Goal: Use online tool/utility: Utilize a website feature to perform a specific function

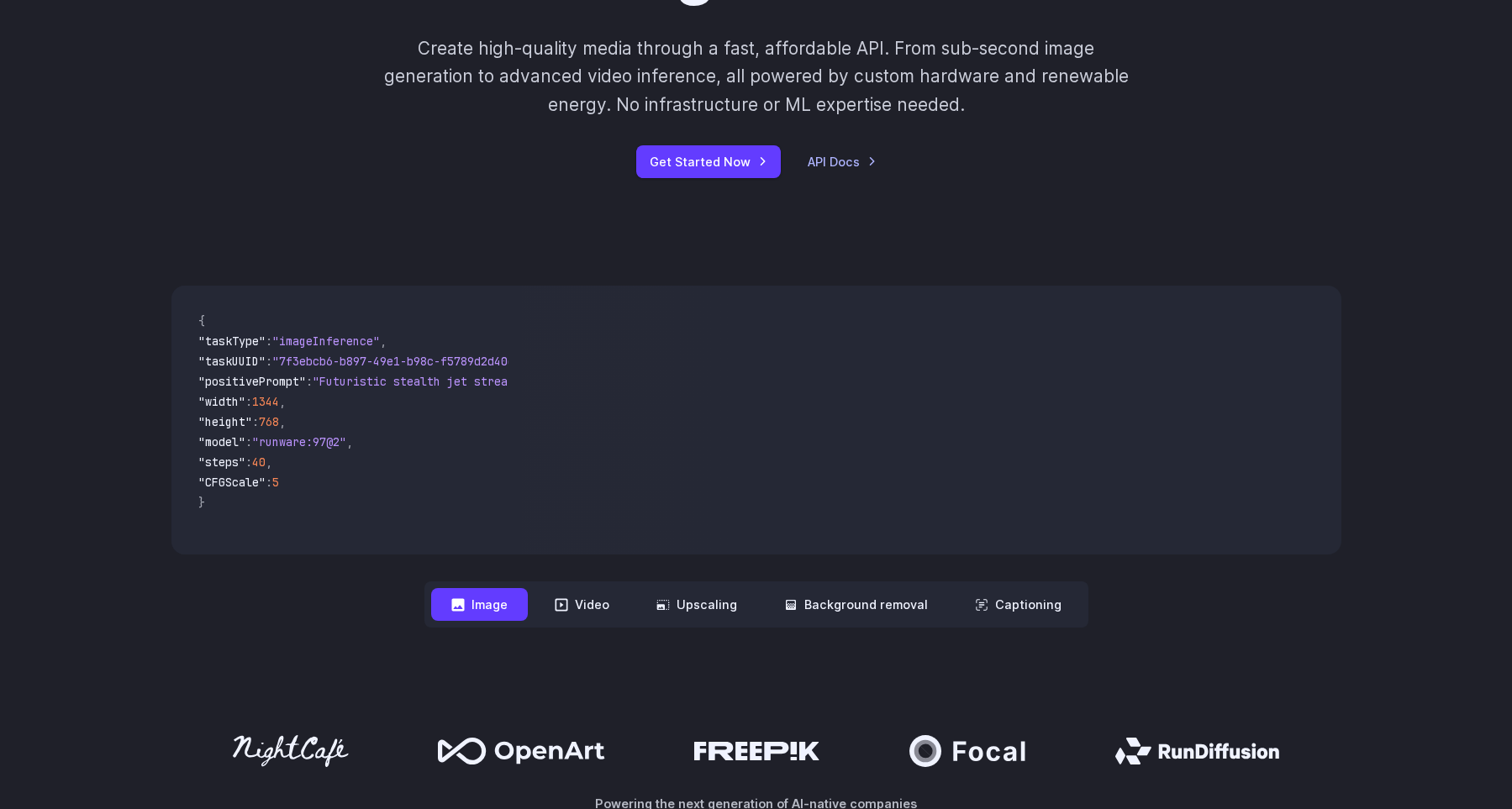
scroll to position [307, 0]
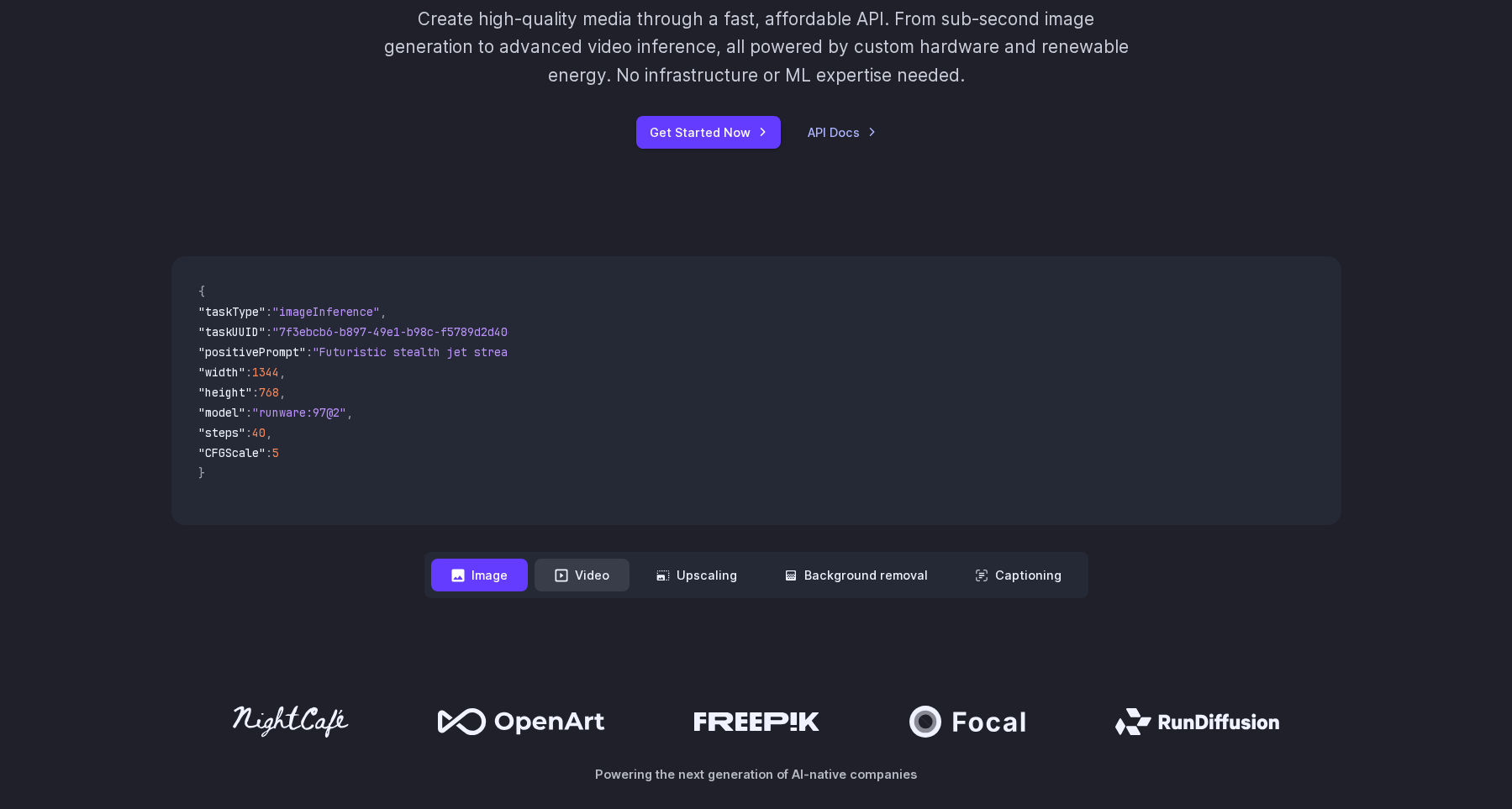
click at [596, 565] on button "Video" at bounding box center [582, 575] width 95 height 33
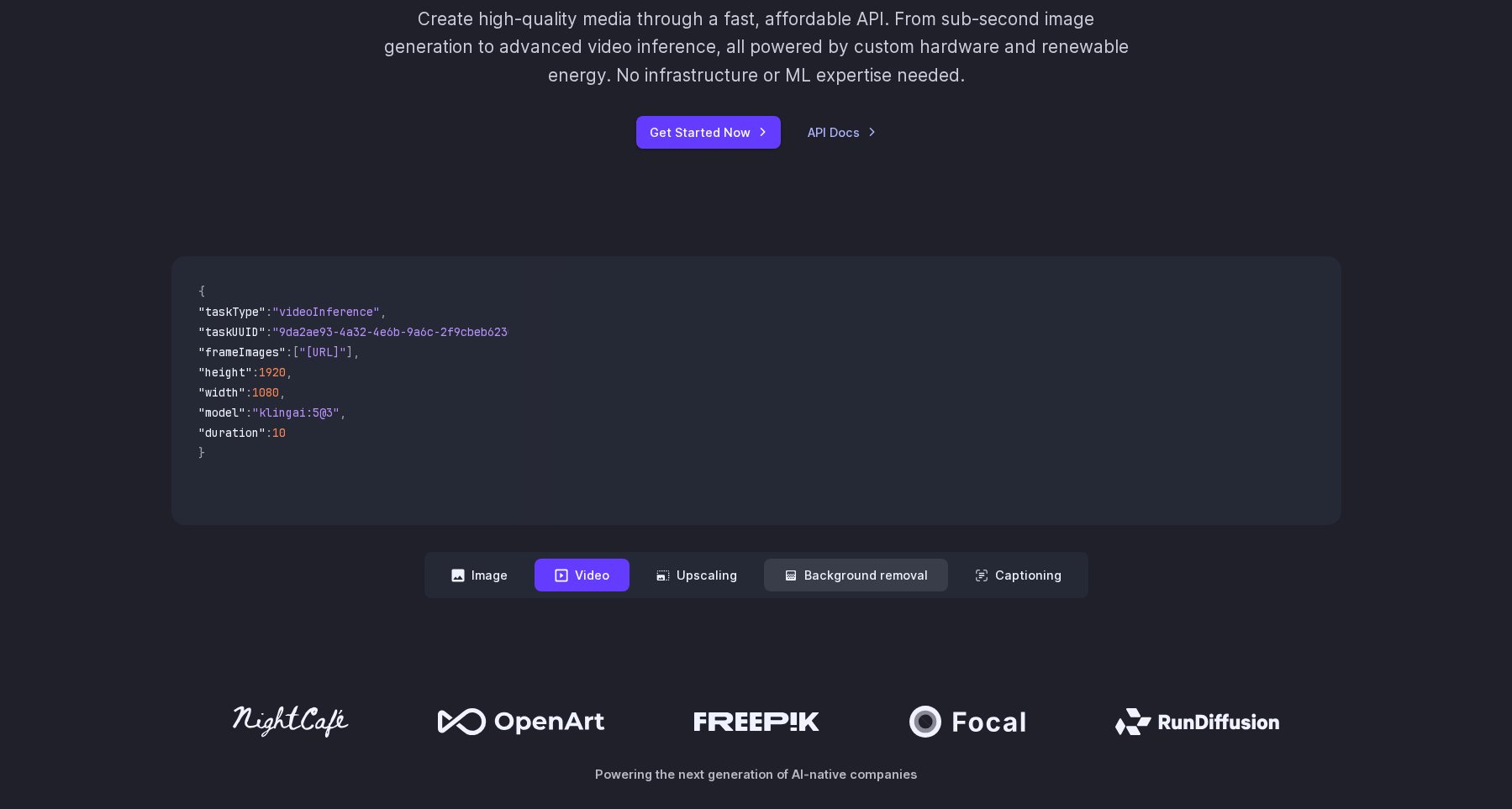
click at [838, 566] on button "Background removal" at bounding box center [855, 575] width 184 height 33
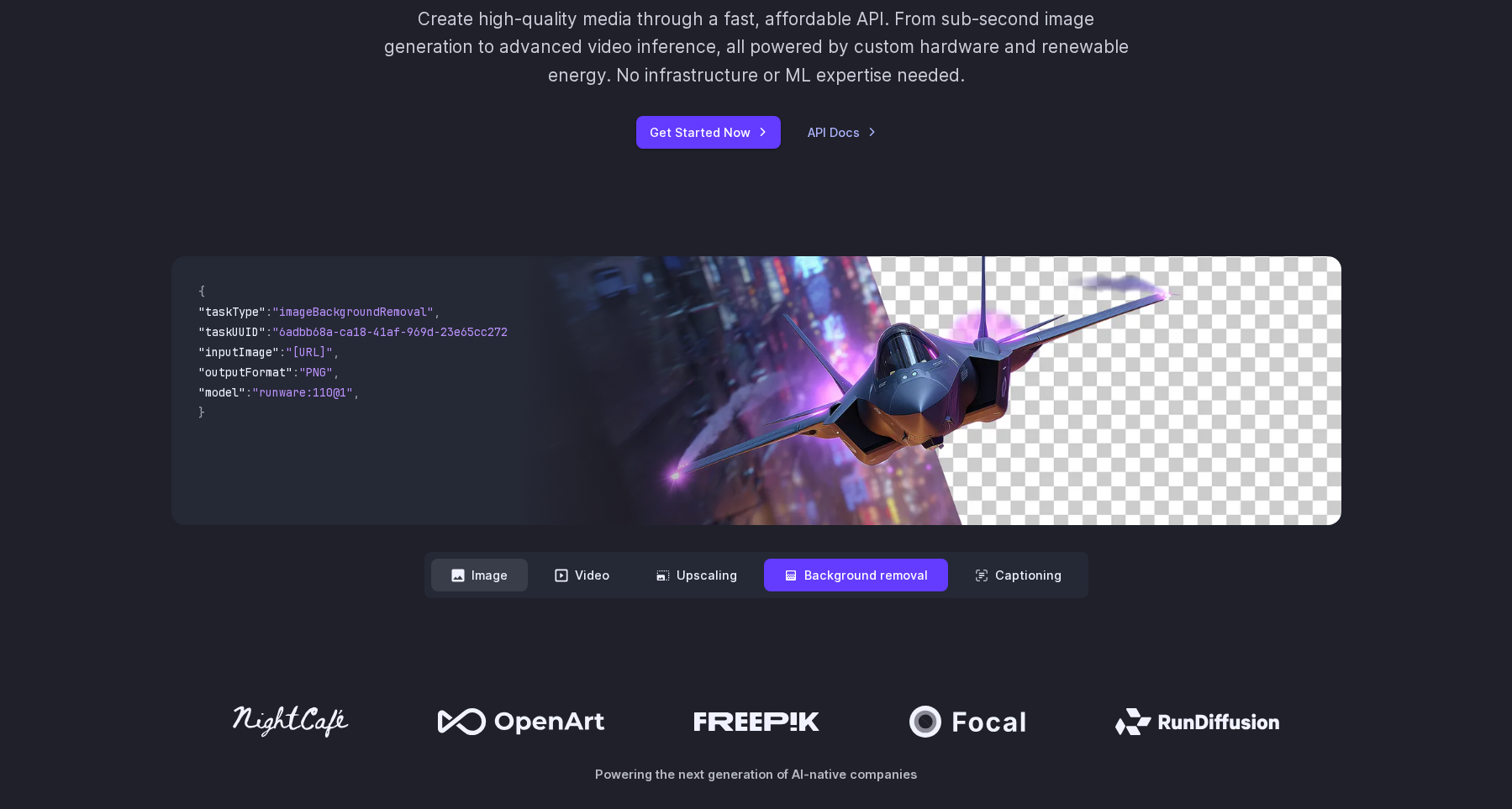
click at [522, 570] on button "Image" at bounding box center [480, 575] width 97 height 33
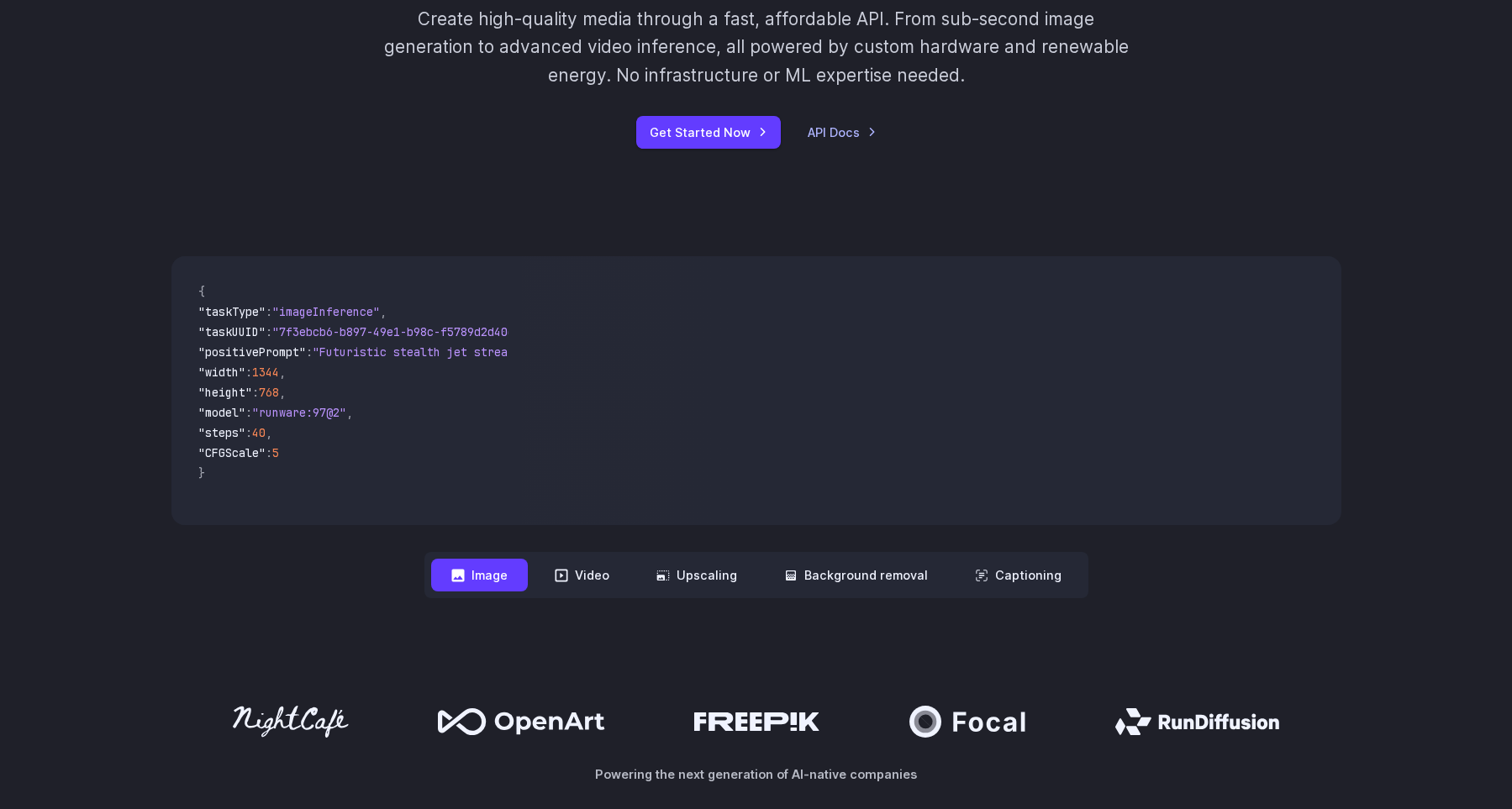
scroll to position [0, 0]
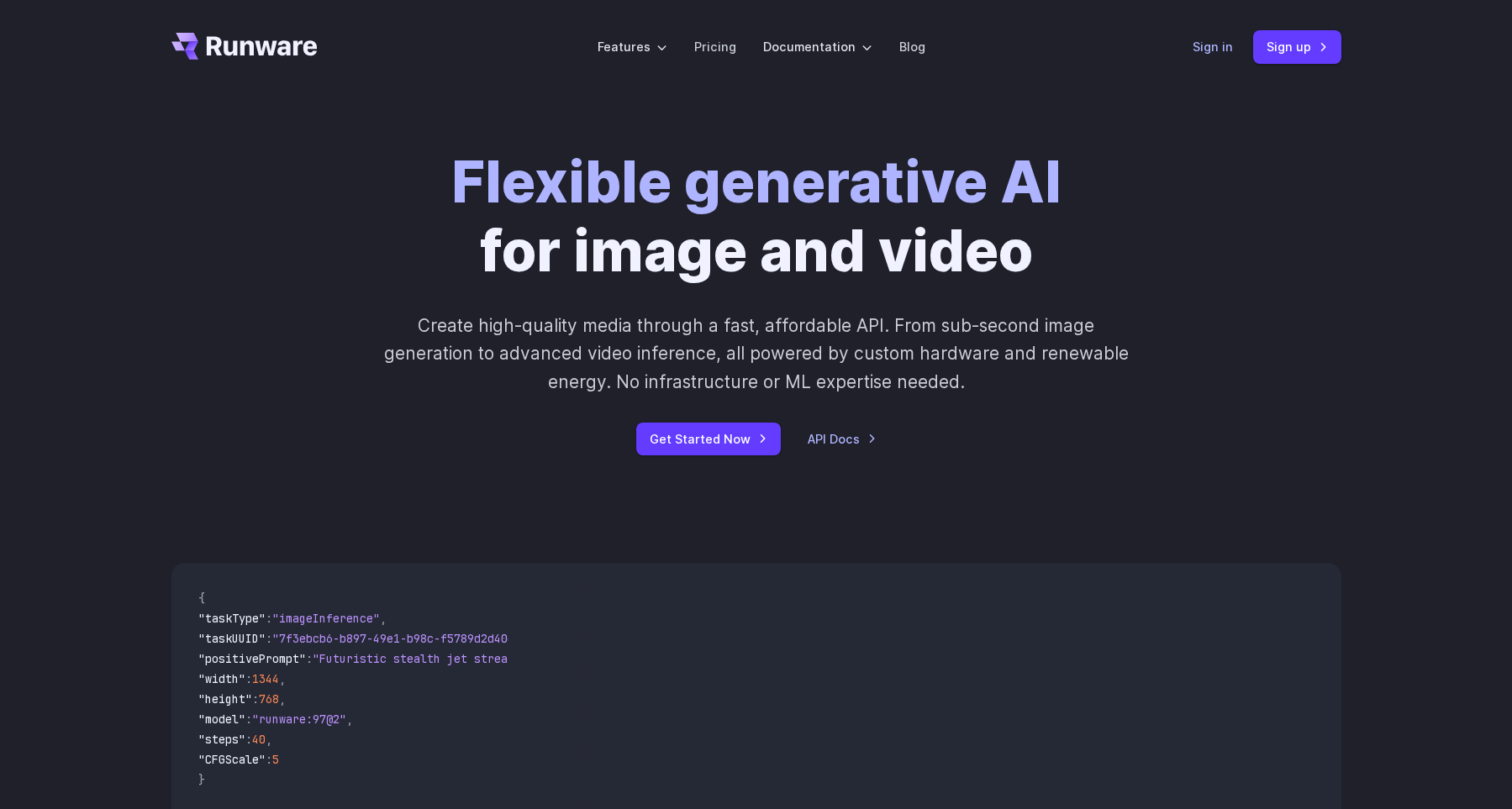
click at [1218, 53] on link "Sign in" at bounding box center [1213, 47] width 41 height 19
click at [1298, 44] on link "Sign up" at bounding box center [1298, 47] width 88 height 33
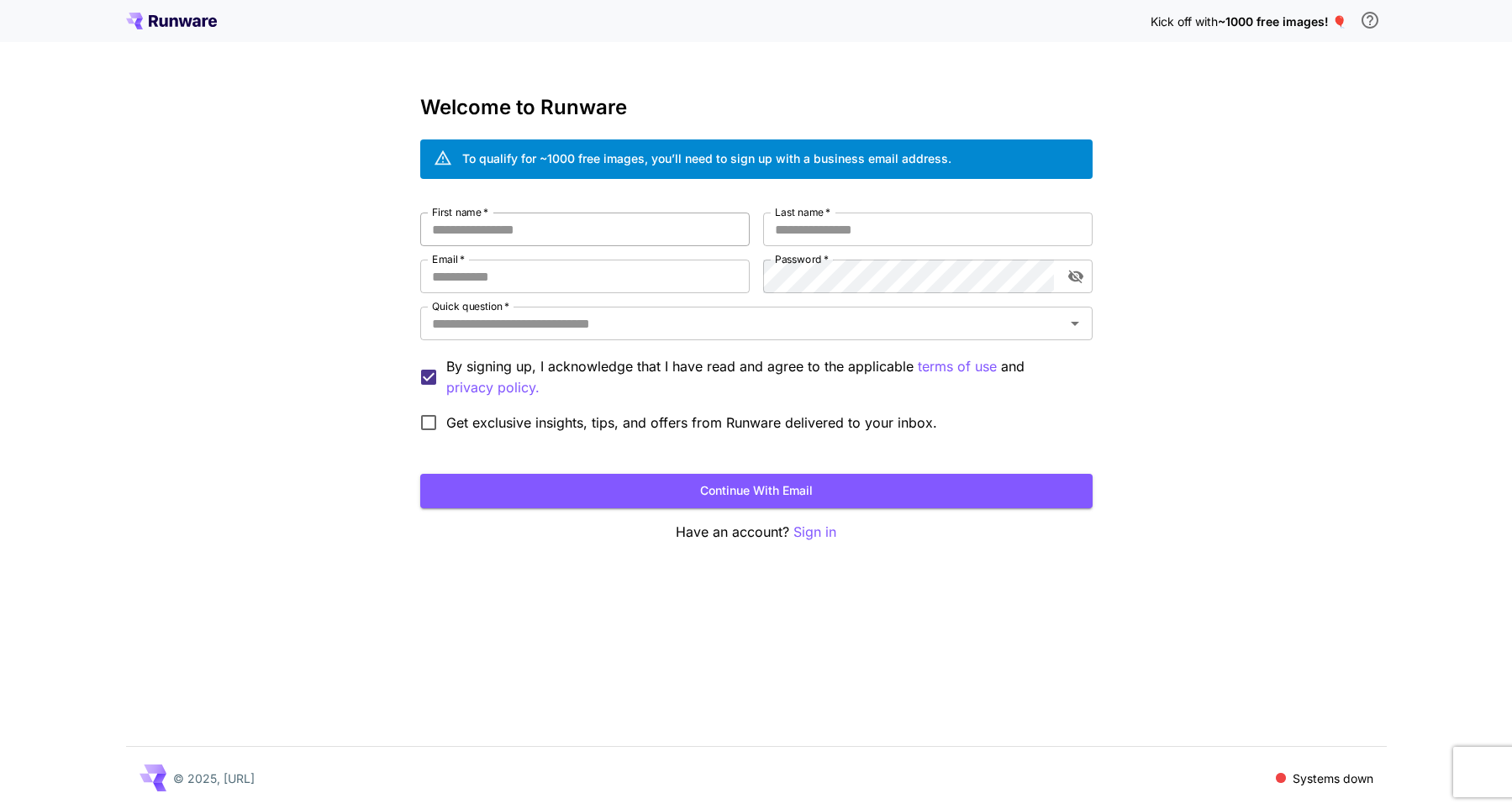
click at [639, 231] on input "First name   *" at bounding box center [585, 230] width 330 height 34
type input "********"
click at [892, 232] on input "Last name   *" at bounding box center [928, 230] width 330 height 34
type input "****"
click at [689, 254] on div "First name   * ******** First name   * Last name   * **** Last name   * Email  …" at bounding box center [756, 326] width 672 height 228
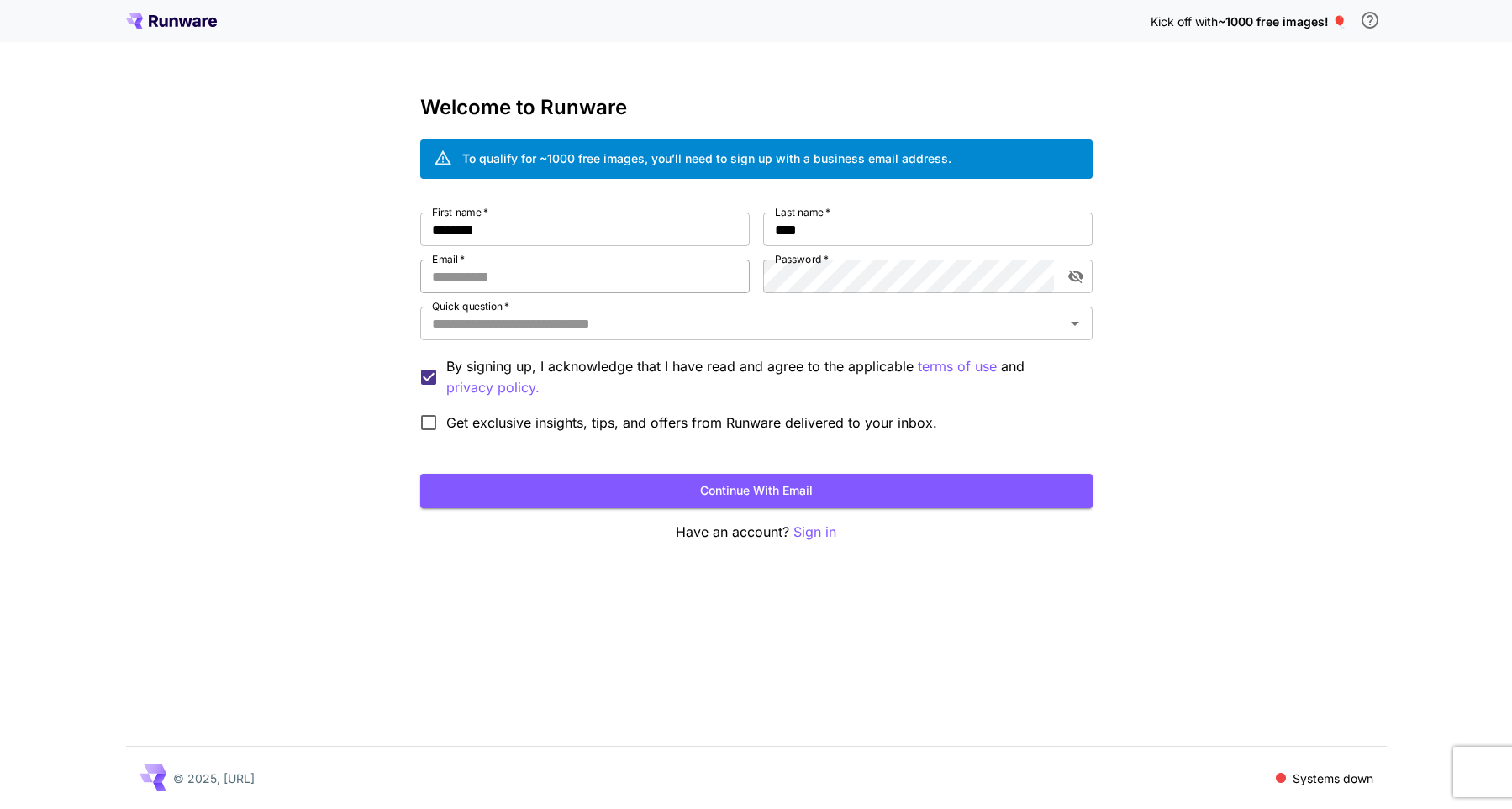
click at [640, 288] on input "Email   *" at bounding box center [585, 276] width 330 height 34
click at [631, 308] on div "Quick question   *" at bounding box center [756, 324] width 672 height 34
type input "**********"
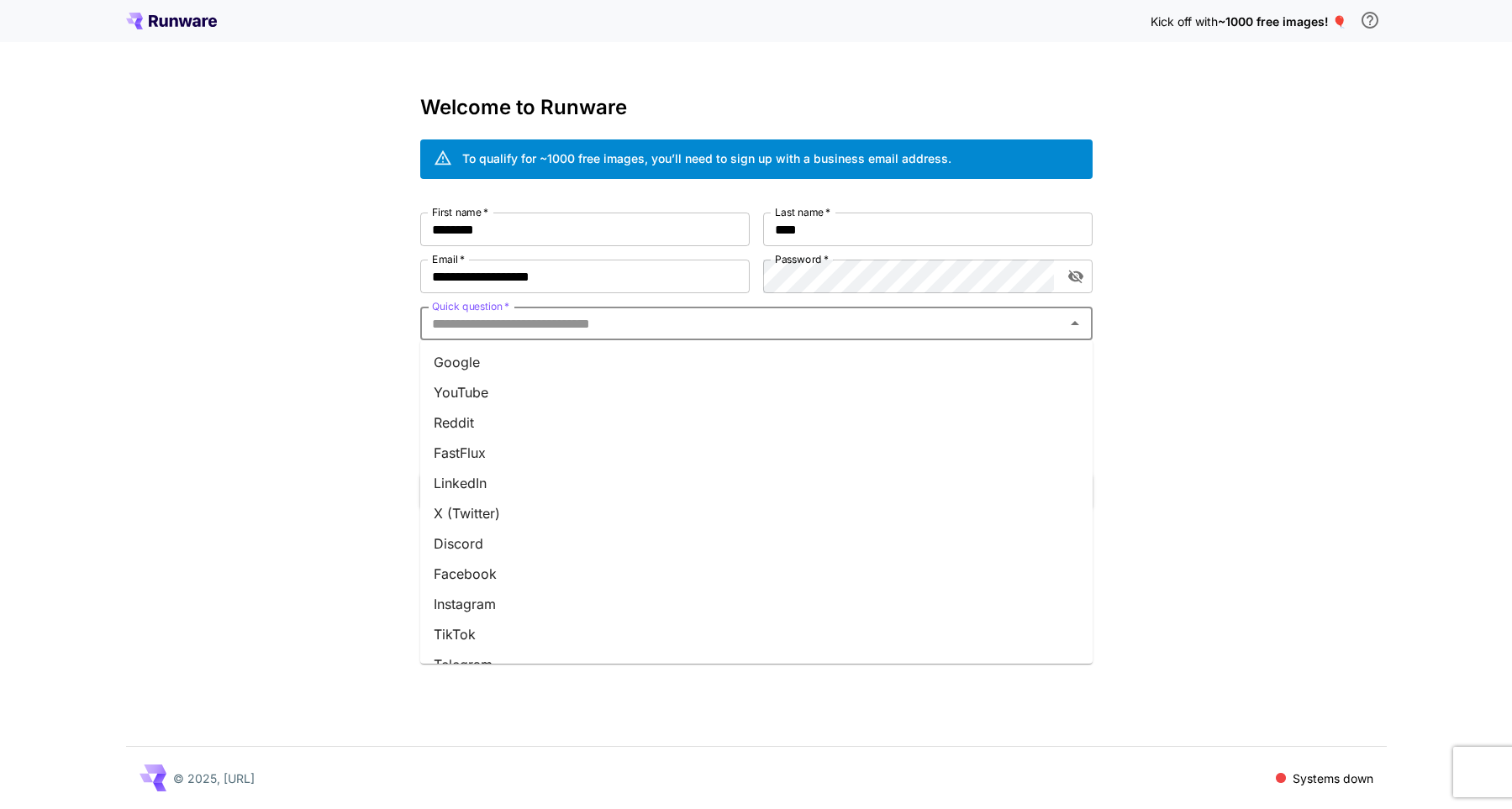
click at [644, 331] on input "Quick question   *" at bounding box center [742, 324] width 635 height 24
click at [461, 643] on li "Other" at bounding box center [756, 642] width 672 height 30
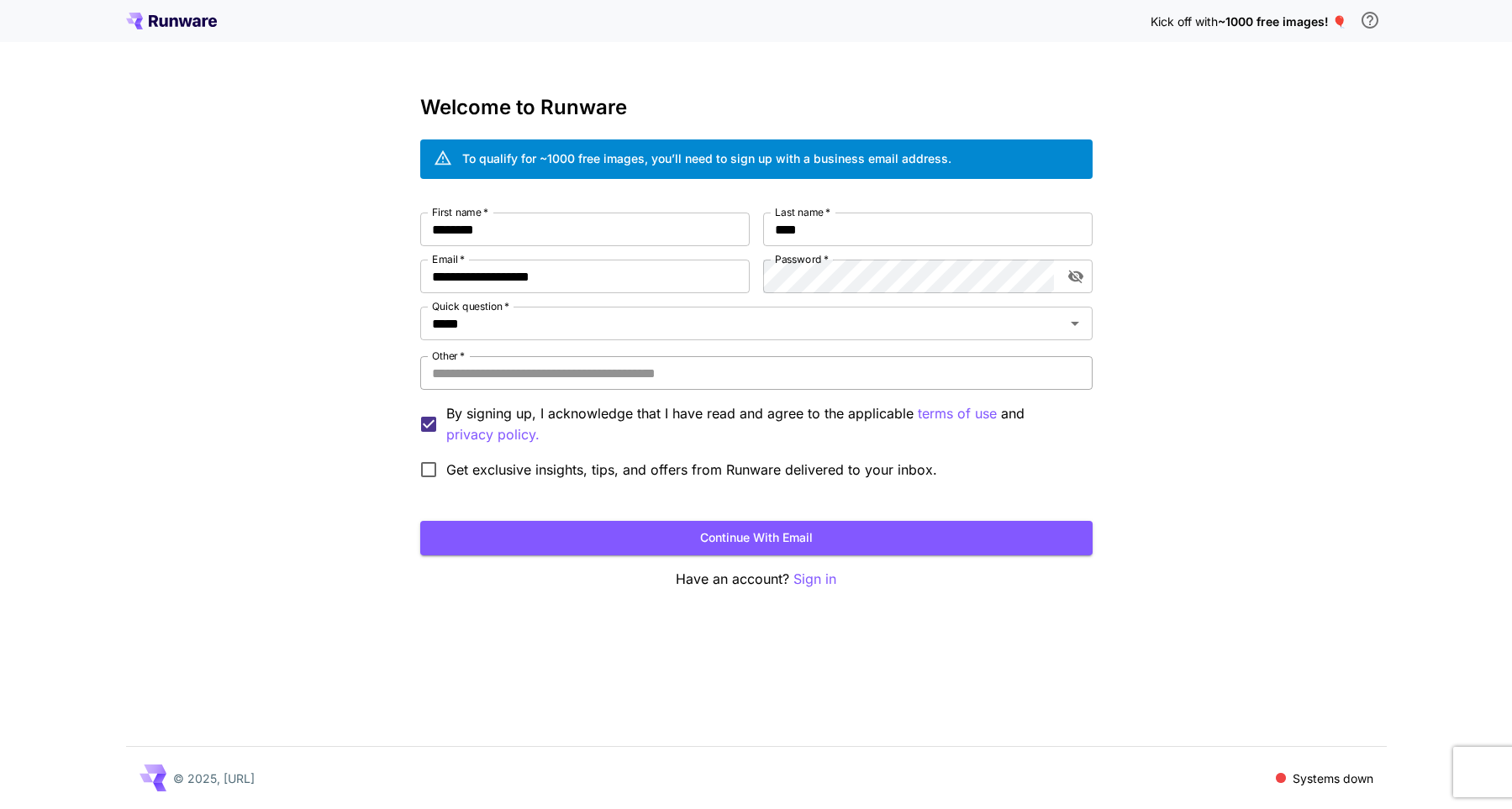
click at [555, 374] on input "Other   *" at bounding box center [756, 373] width 672 height 34
type input "**"
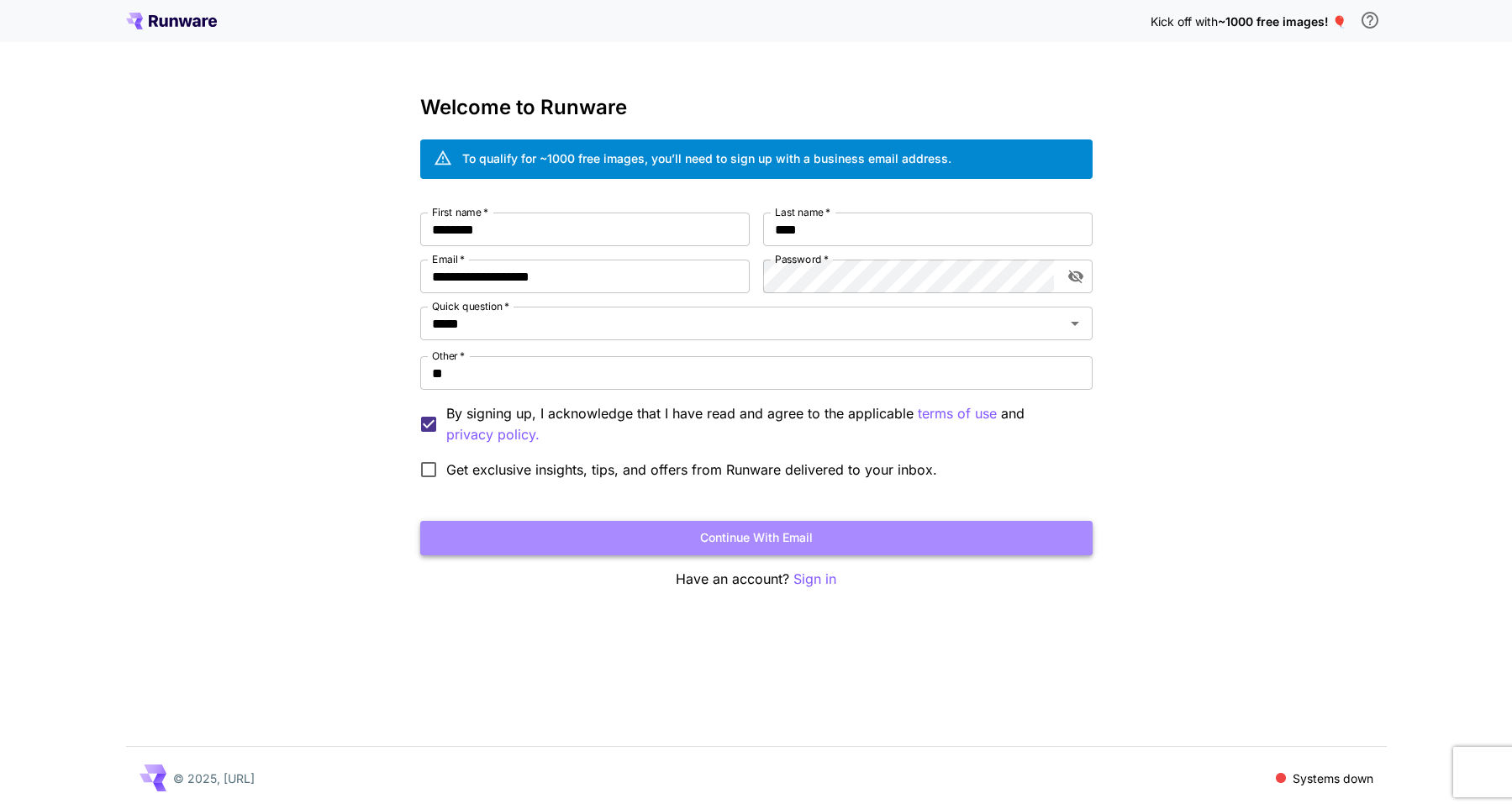
click at [522, 536] on button "Continue with email" at bounding box center [756, 538] width 672 height 35
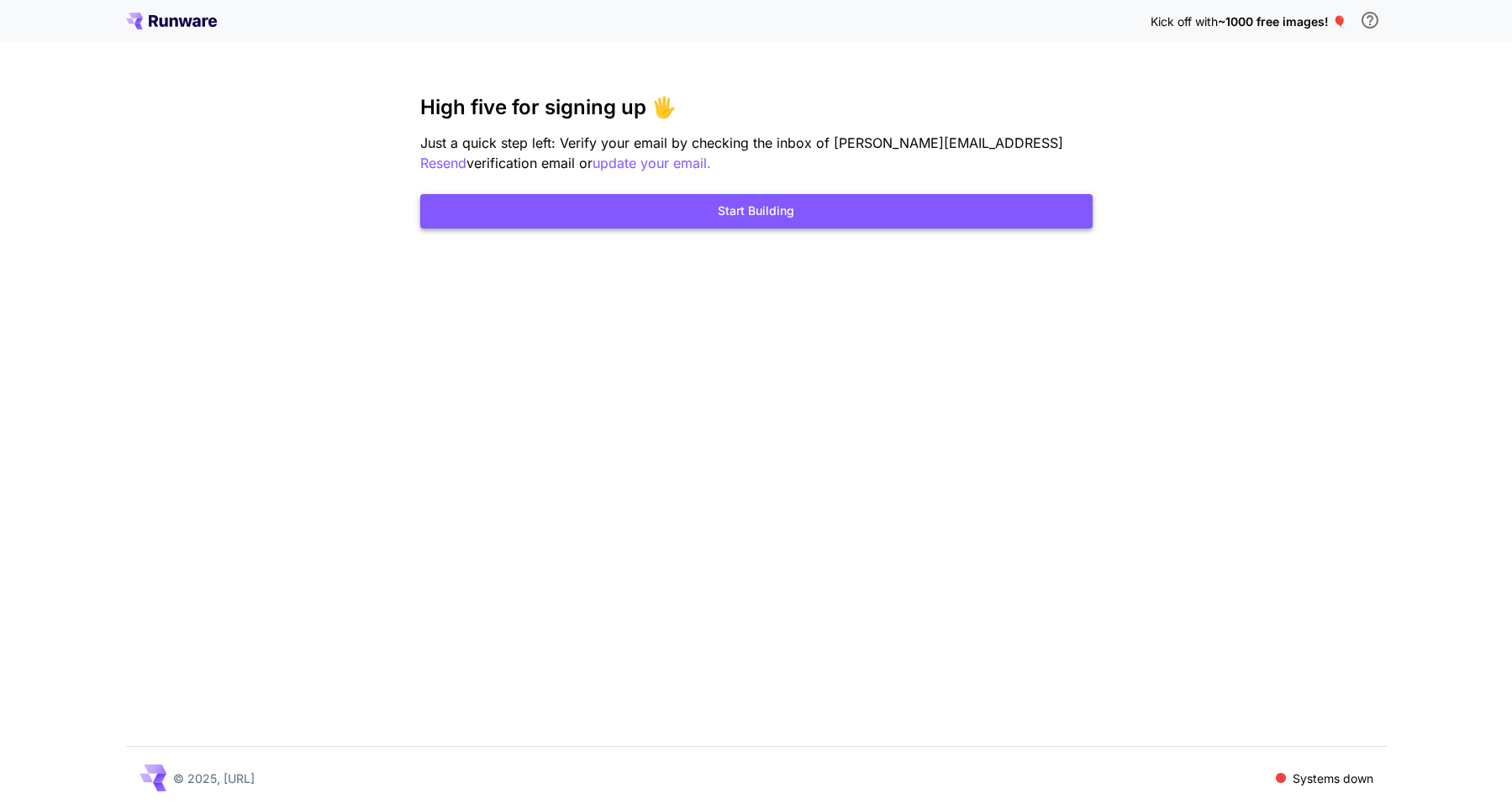
click at [707, 208] on button "Start Building" at bounding box center [756, 211] width 672 height 35
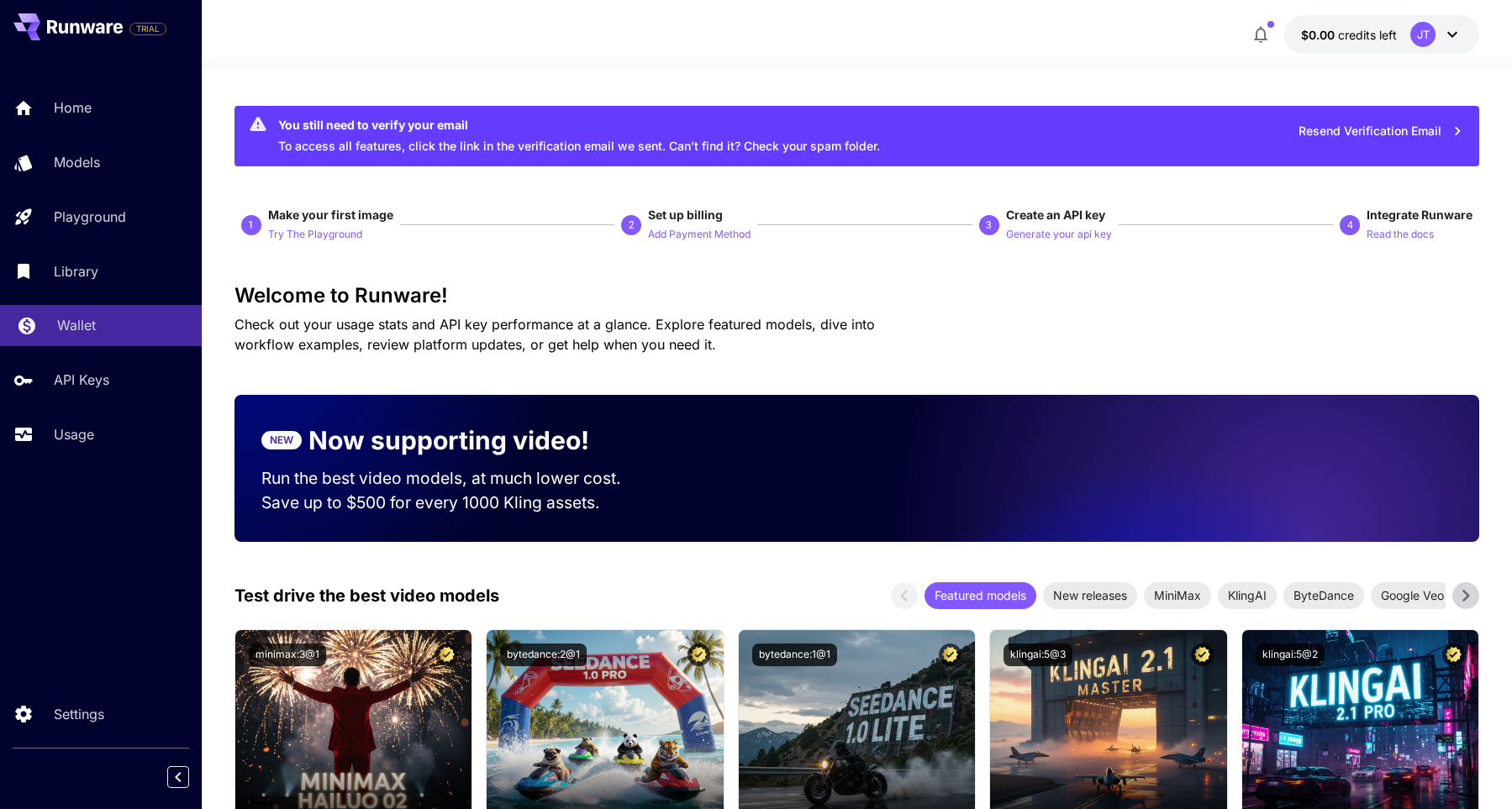
click at [89, 334] on p "Wallet" at bounding box center [76, 325] width 39 height 20
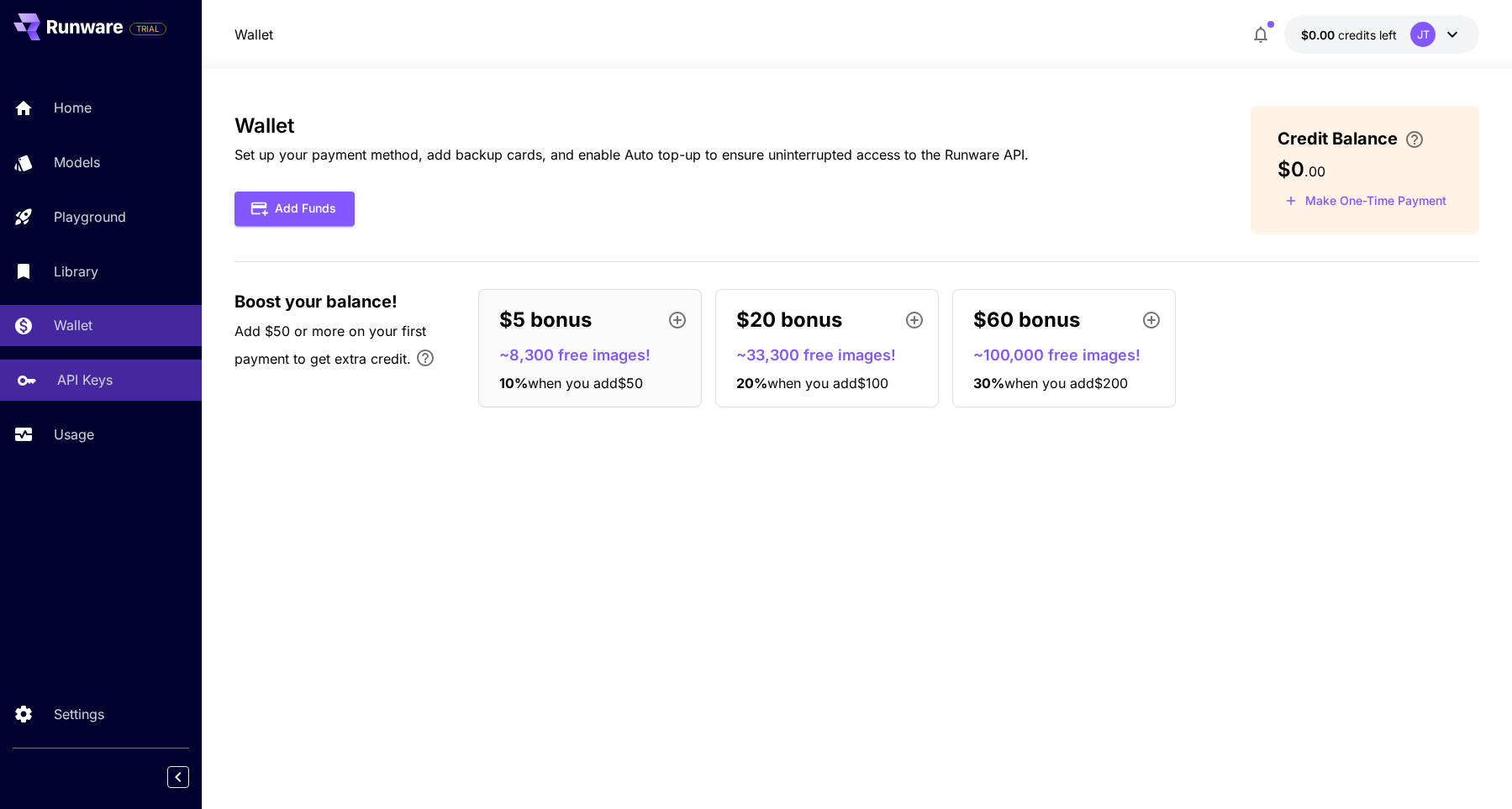
click at [87, 386] on p "API Keys" at bounding box center [84, 380] width 55 height 20
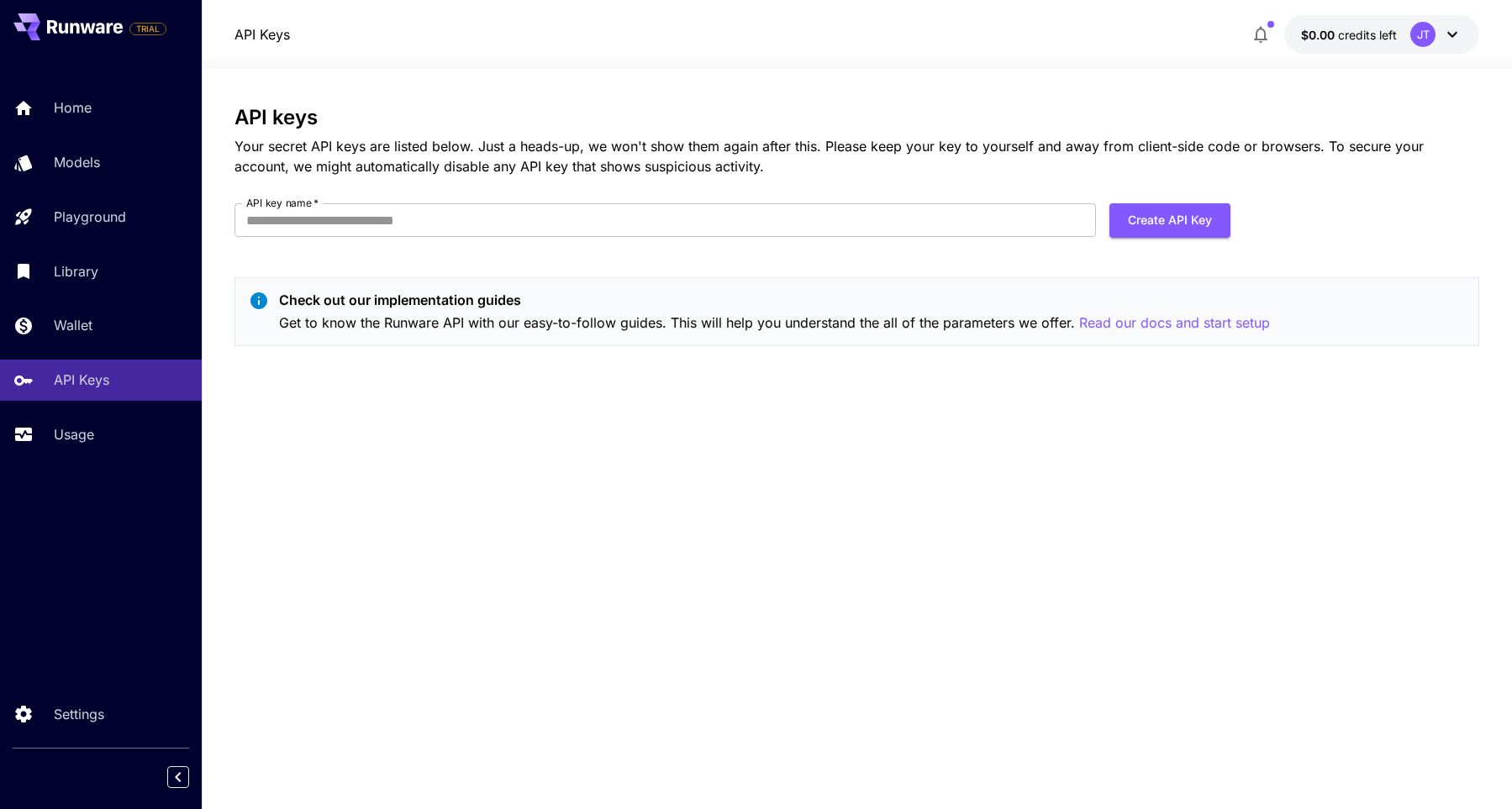
click at [880, 238] on form "API key name   * API key name   * Create API Key" at bounding box center [732, 227] width 996 height 47
click at [1140, 230] on button "Create API Key" at bounding box center [1170, 220] width 121 height 35
type input "*"
type input "*******"
click at [1160, 219] on button "Create API Key" at bounding box center [1170, 220] width 121 height 35
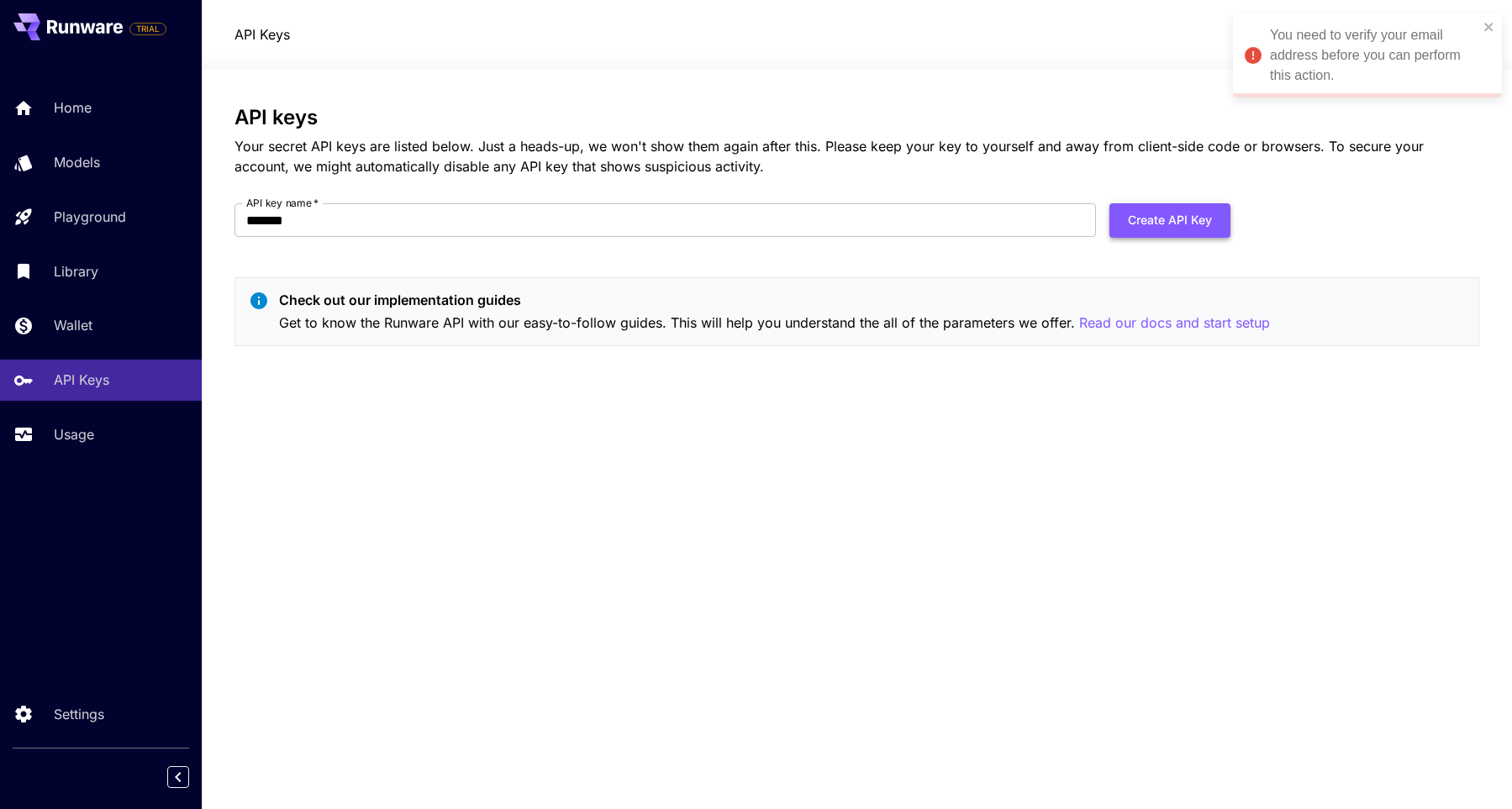
click at [1183, 217] on button "Create API Key" at bounding box center [1170, 220] width 121 height 35
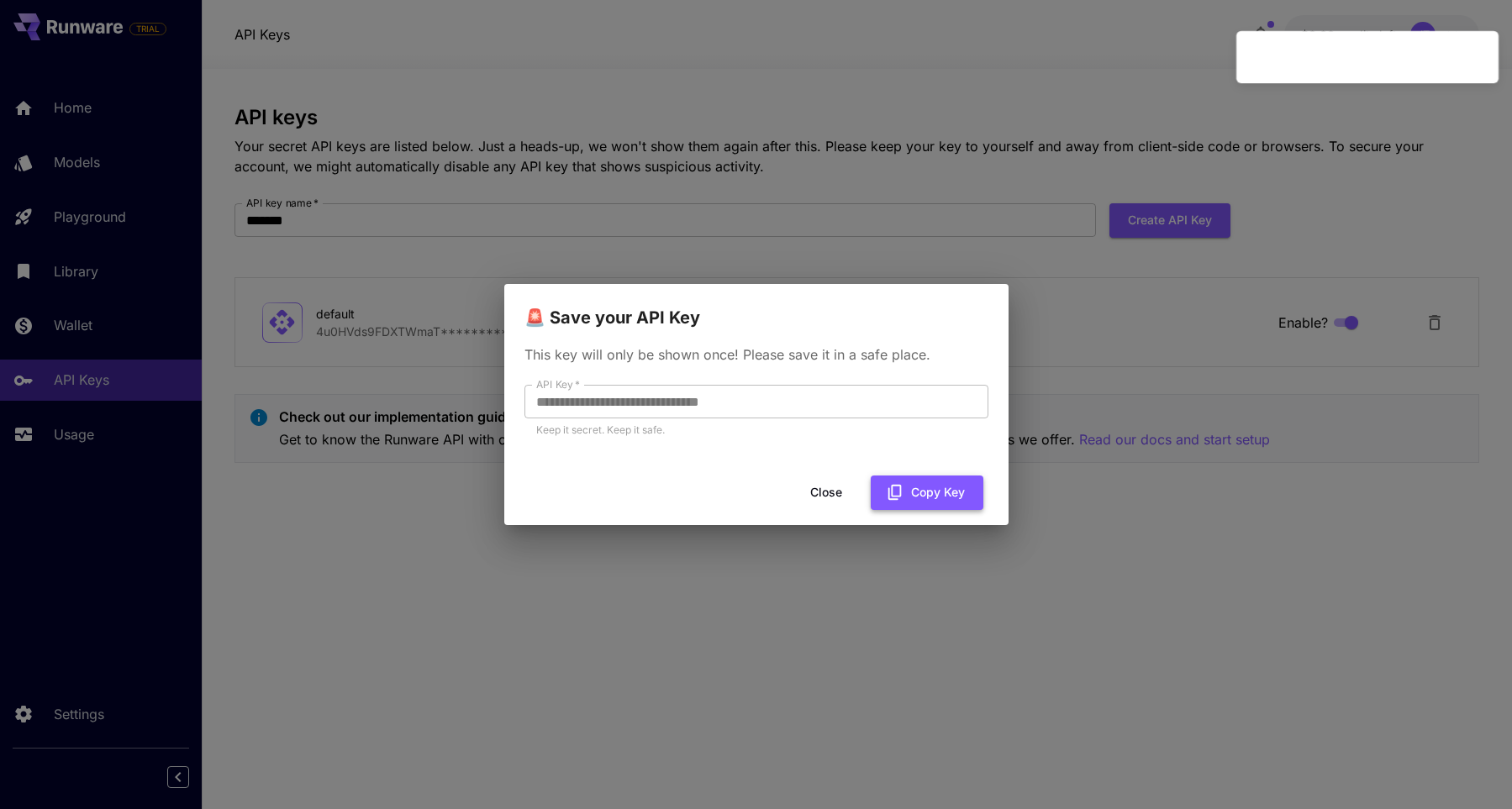
click at [903, 498] on icon "button" at bounding box center [895, 492] width 19 height 19
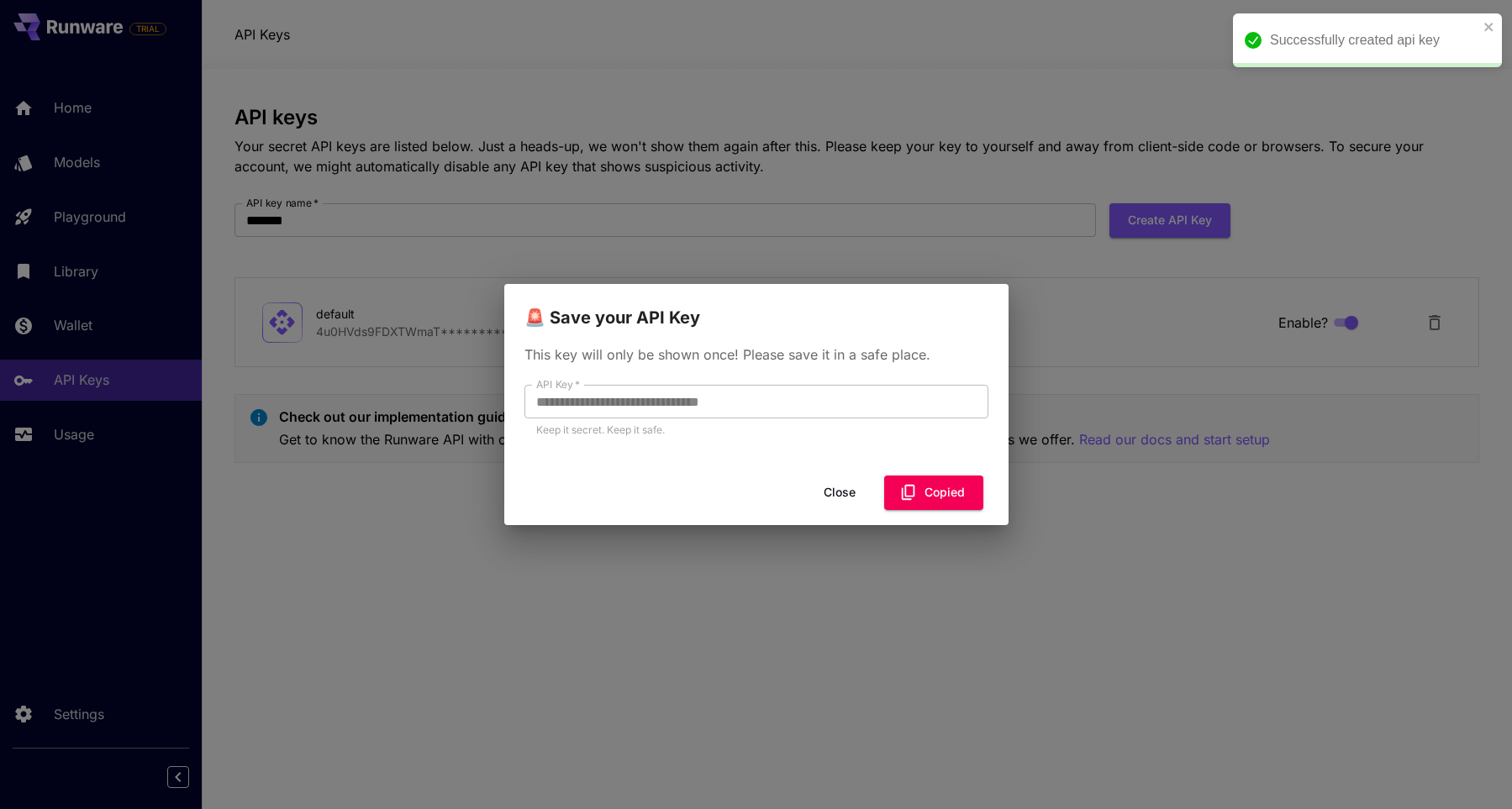
click at [853, 497] on button "Close" at bounding box center [839, 492] width 75 height 35
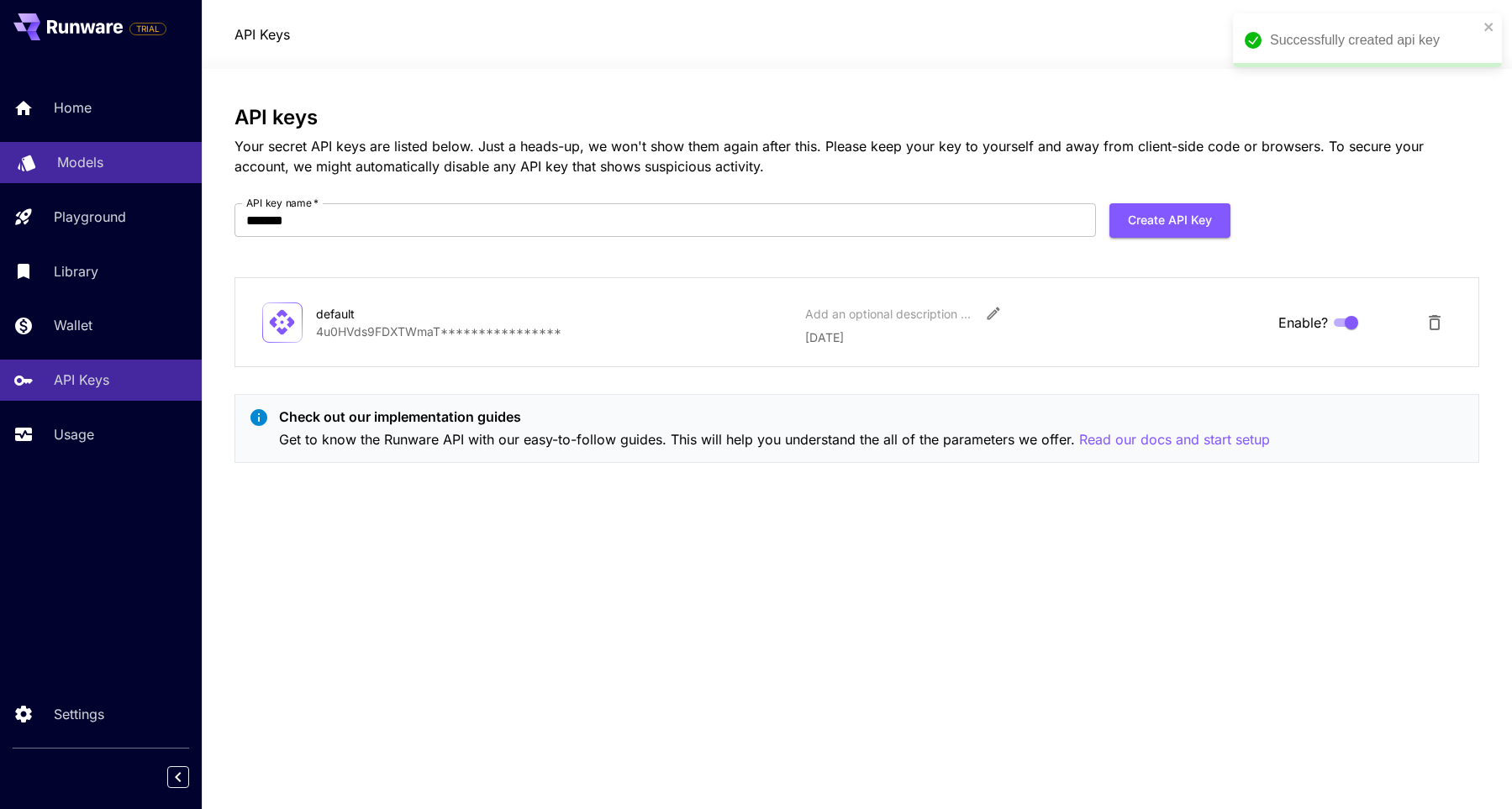
click at [104, 167] on div "Models" at bounding box center [122, 163] width 131 height 20
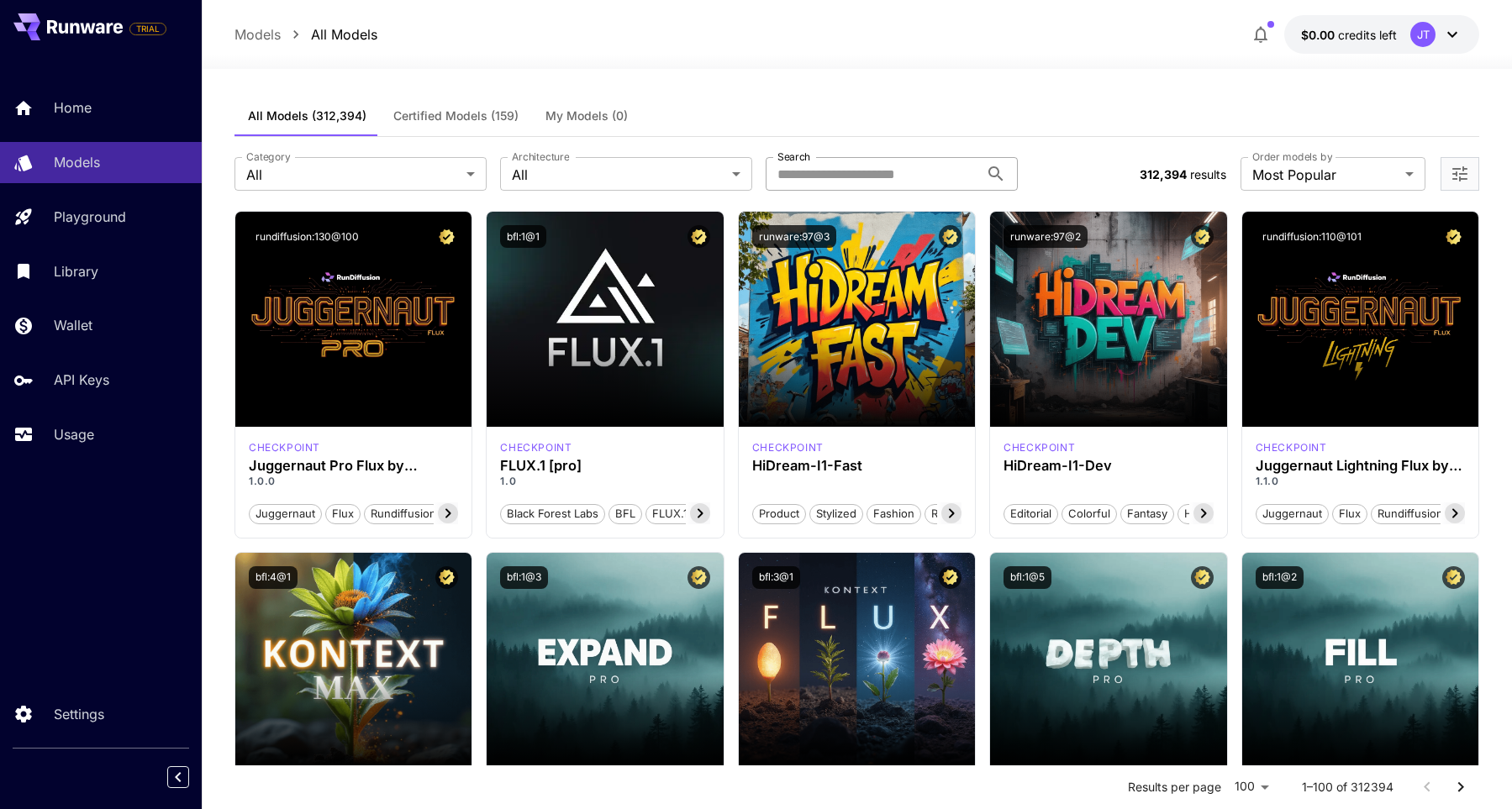
click at [921, 169] on input "Search" at bounding box center [872, 174] width 214 height 34
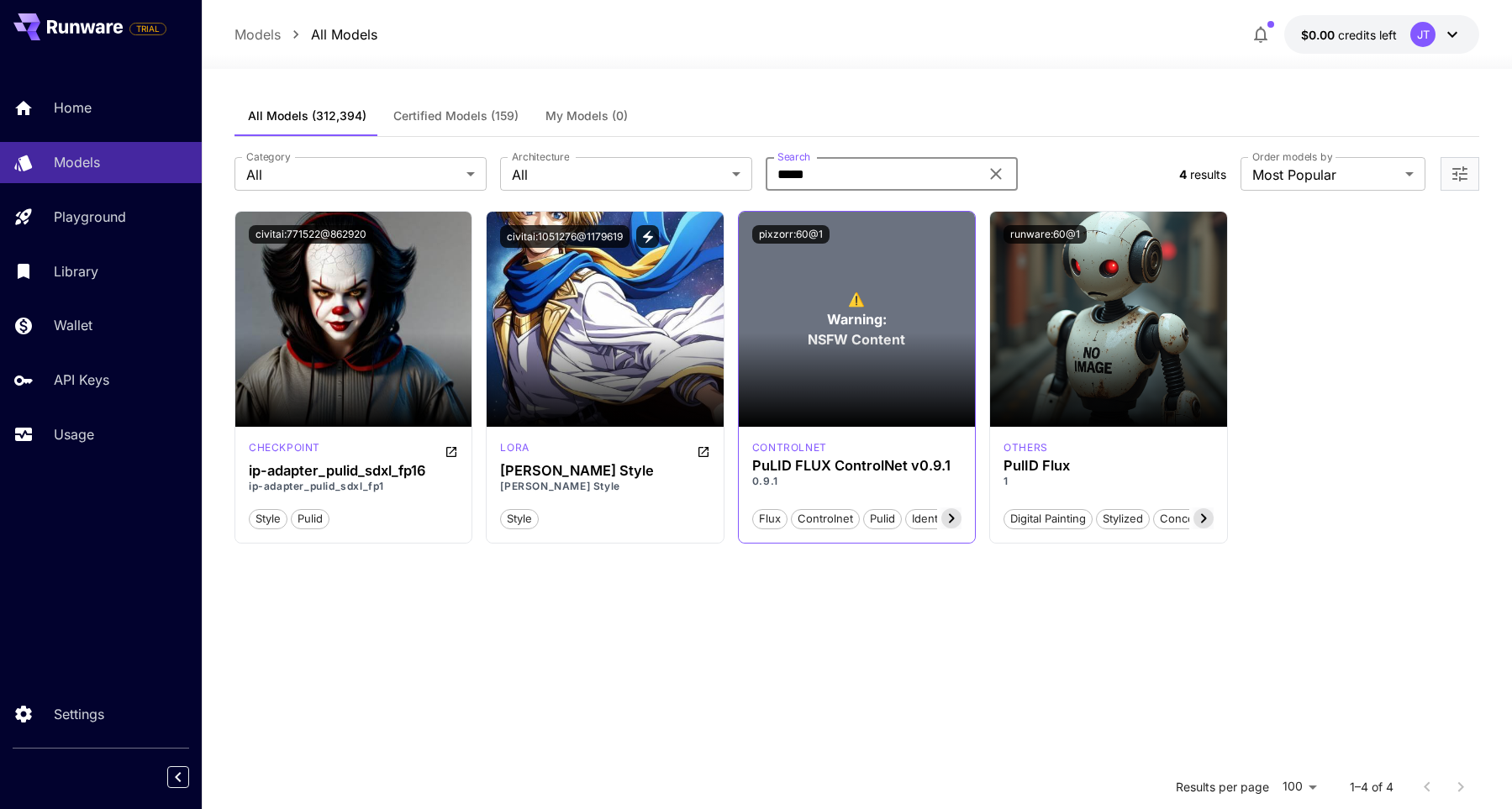
type input "*****"
click at [833, 393] on section at bounding box center [857, 380] width 236 height 94
click at [879, 458] on h3 "PuLID FLUX ControlNet v0.9.1" at bounding box center [857, 465] width 209 height 16
click at [851, 474] on p "0.9.1" at bounding box center [857, 481] width 209 height 15
click at [832, 397] on section at bounding box center [857, 380] width 236 height 94
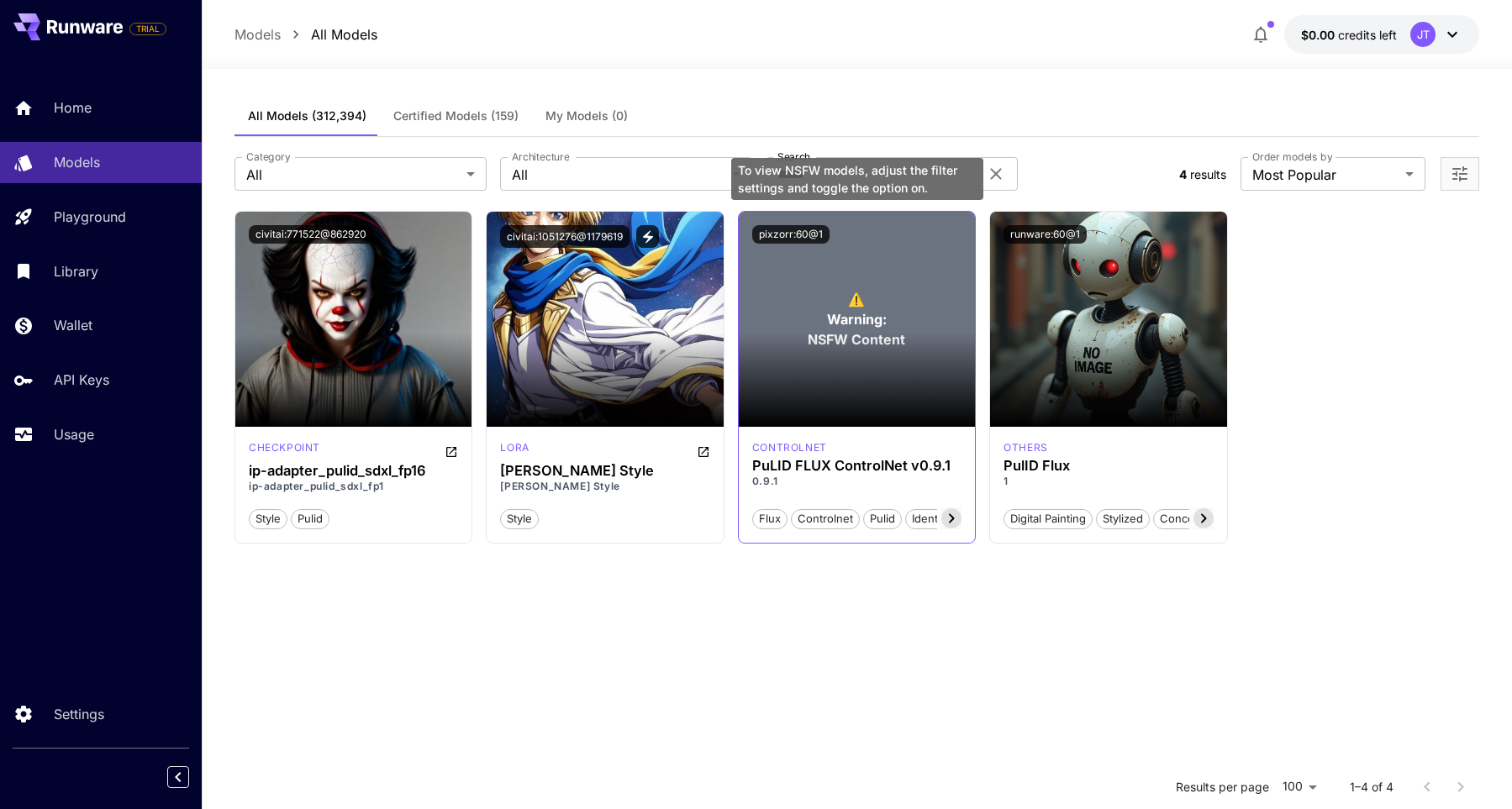
click at [855, 307] on span "⚠️" at bounding box center [857, 299] width 17 height 20
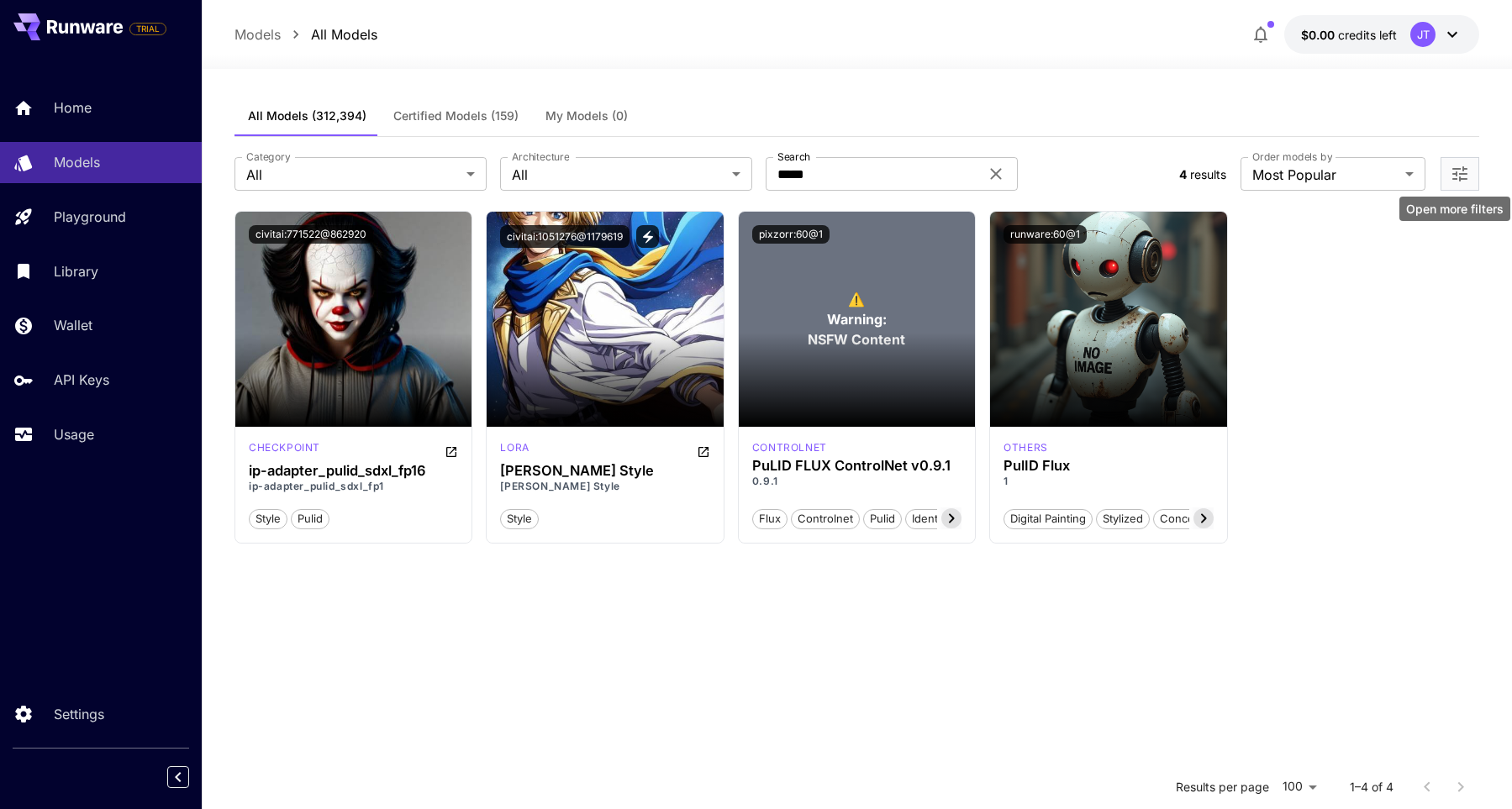
click at [1459, 172] on icon "Open more filters" at bounding box center [1460, 174] width 20 height 20
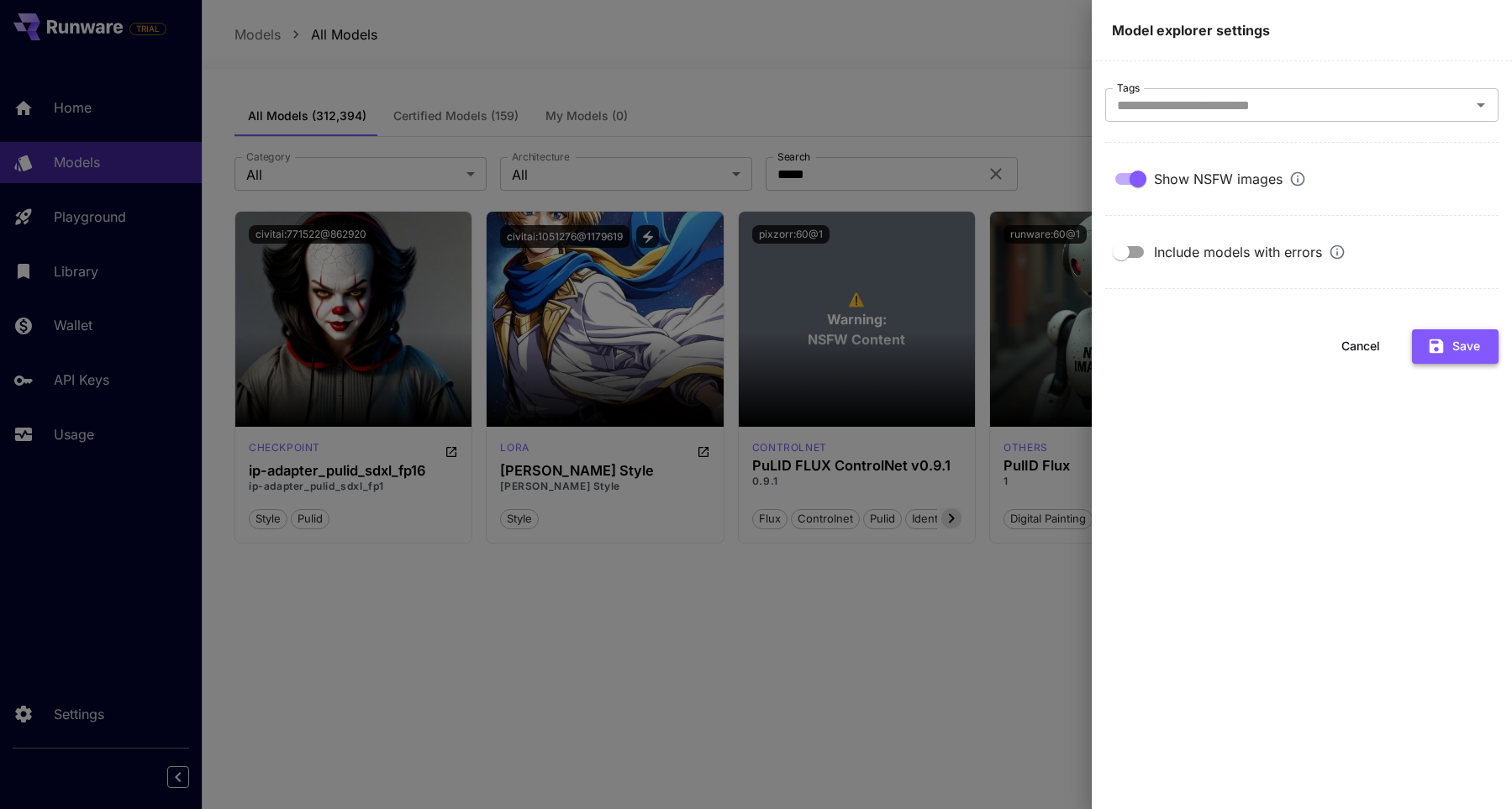
click at [1464, 335] on button "Save" at bounding box center [1455, 346] width 86 height 35
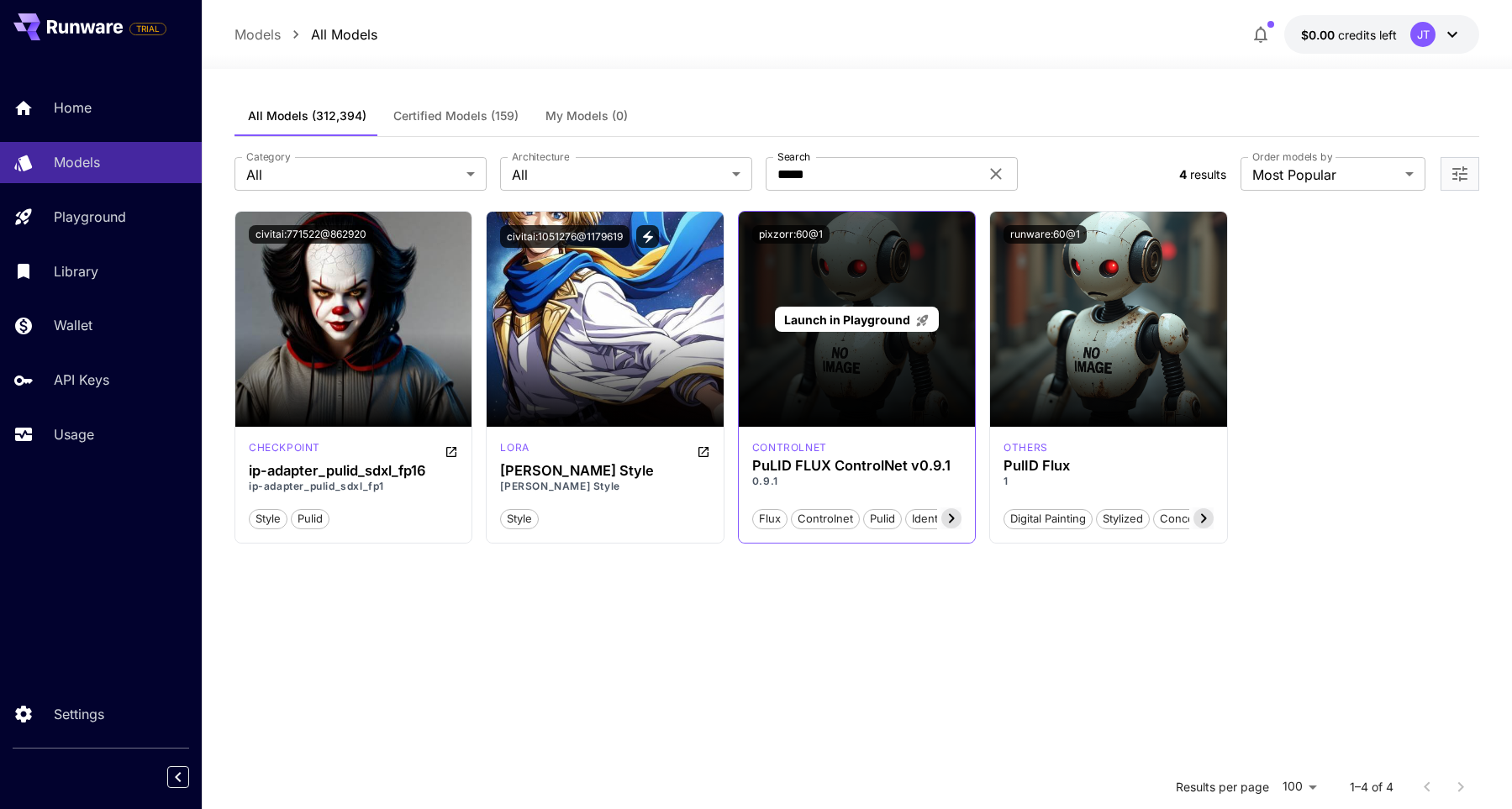
click at [848, 385] on div "Launch in Playground" at bounding box center [857, 319] width 236 height 215
drag, startPoint x: 848, startPoint y: 385, endPoint x: 803, endPoint y: 401, distance: 47.8
click at [803, 401] on div "Launch in Playground" at bounding box center [857, 319] width 236 height 215
click at [853, 318] on span "Launch in Playground" at bounding box center [847, 319] width 126 height 14
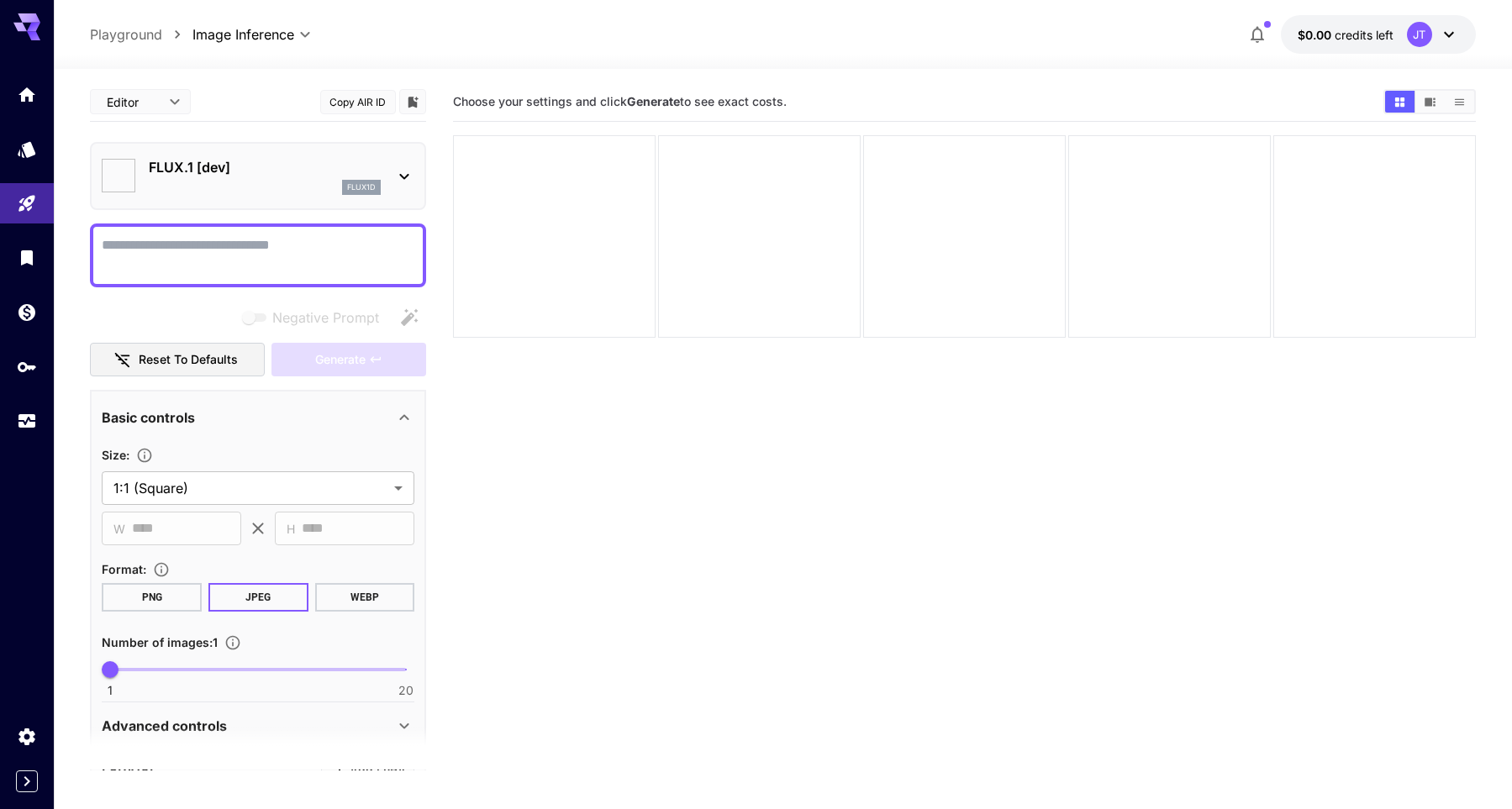
type input "**********"
click at [303, 247] on textarea "Negative Prompt" at bounding box center [258, 256] width 313 height 41
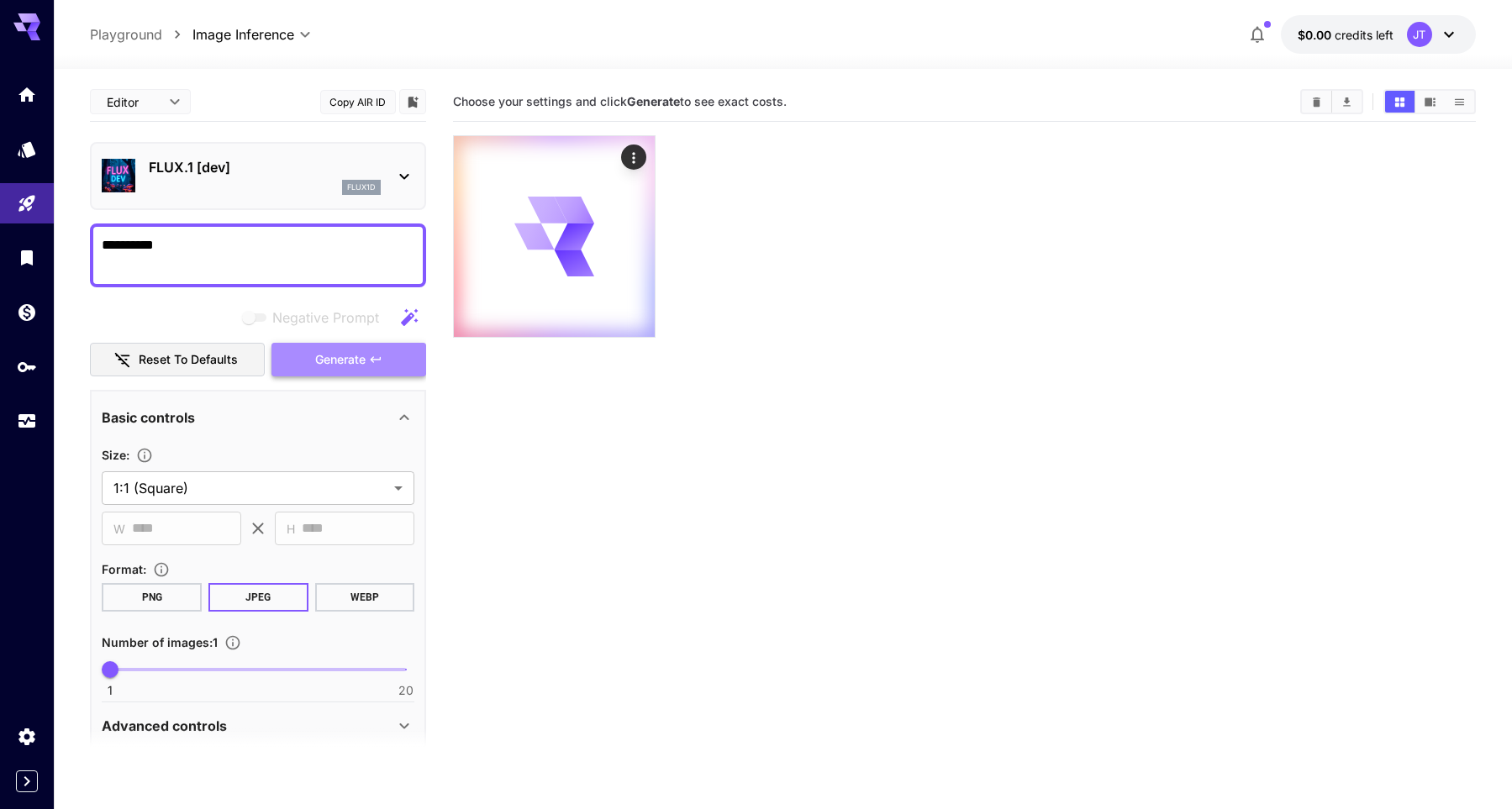
click at [348, 369] on span "Generate" at bounding box center [341, 360] width 51 height 21
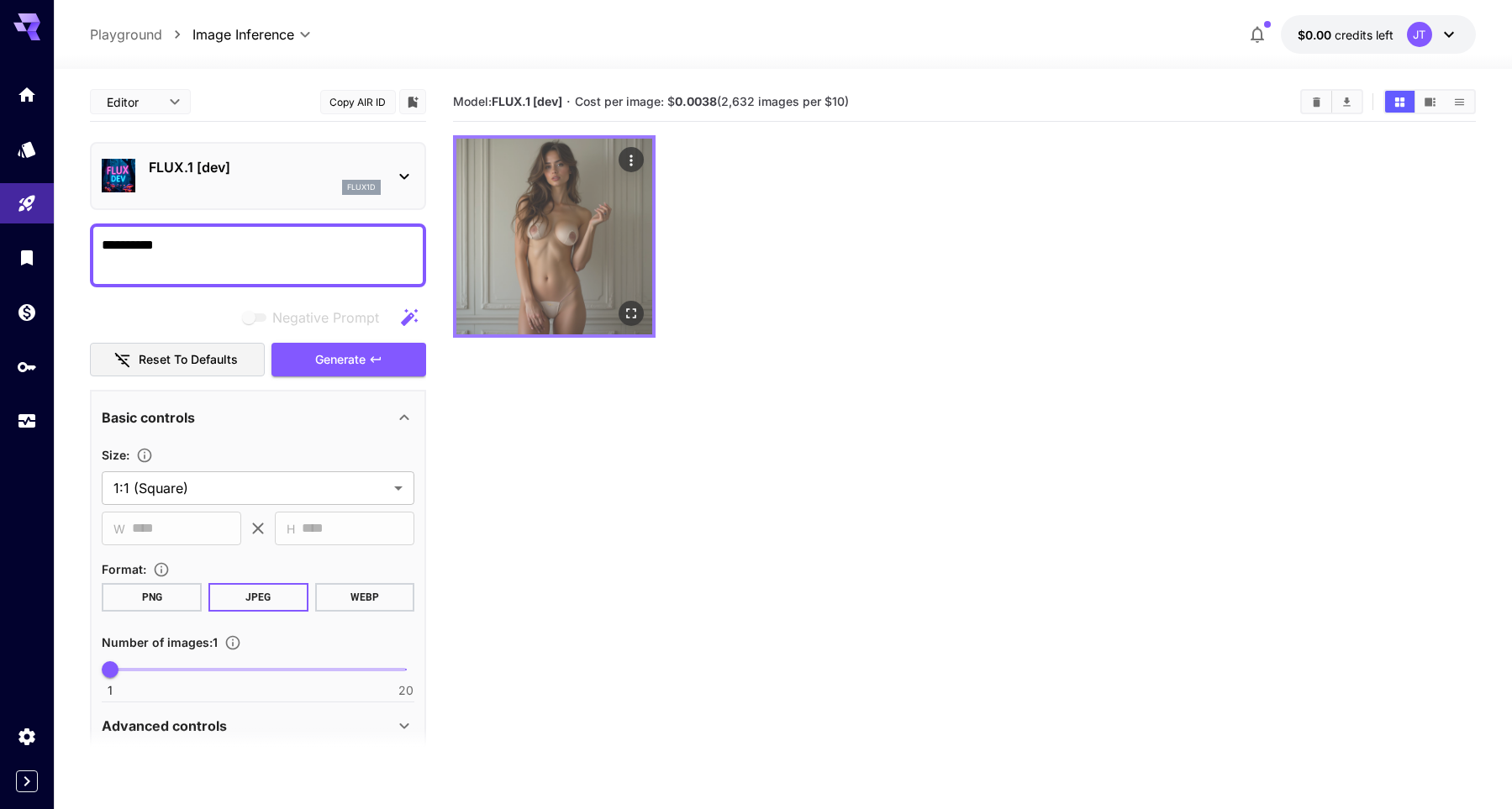
click at [577, 280] on img at bounding box center [554, 236] width 196 height 196
click at [638, 317] on icon "Open in fullscreen" at bounding box center [631, 313] width 17 height 17
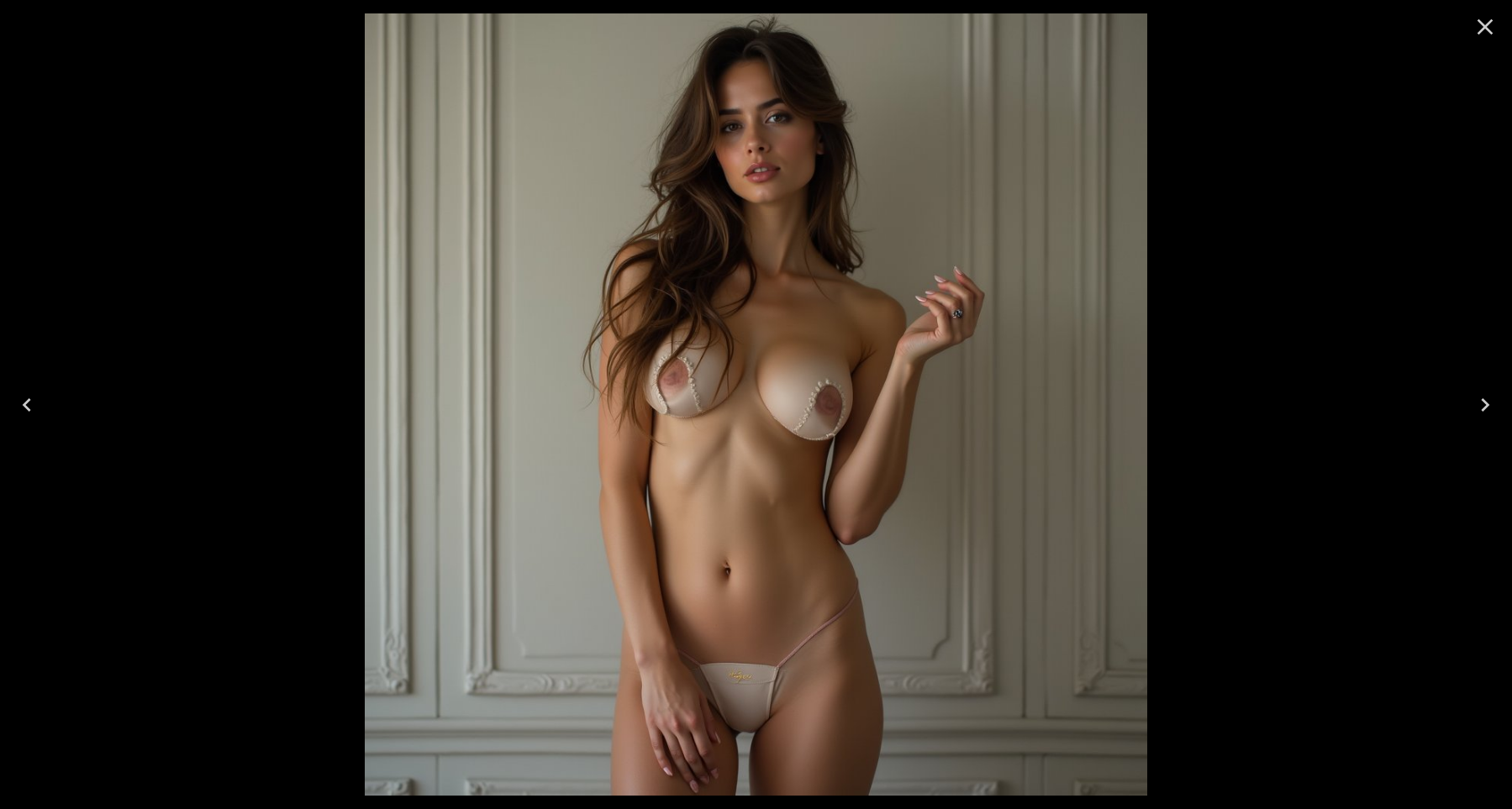
click at [1488, 27] on icon "Close" at bounding box center [1486, 27] width 27 height 27
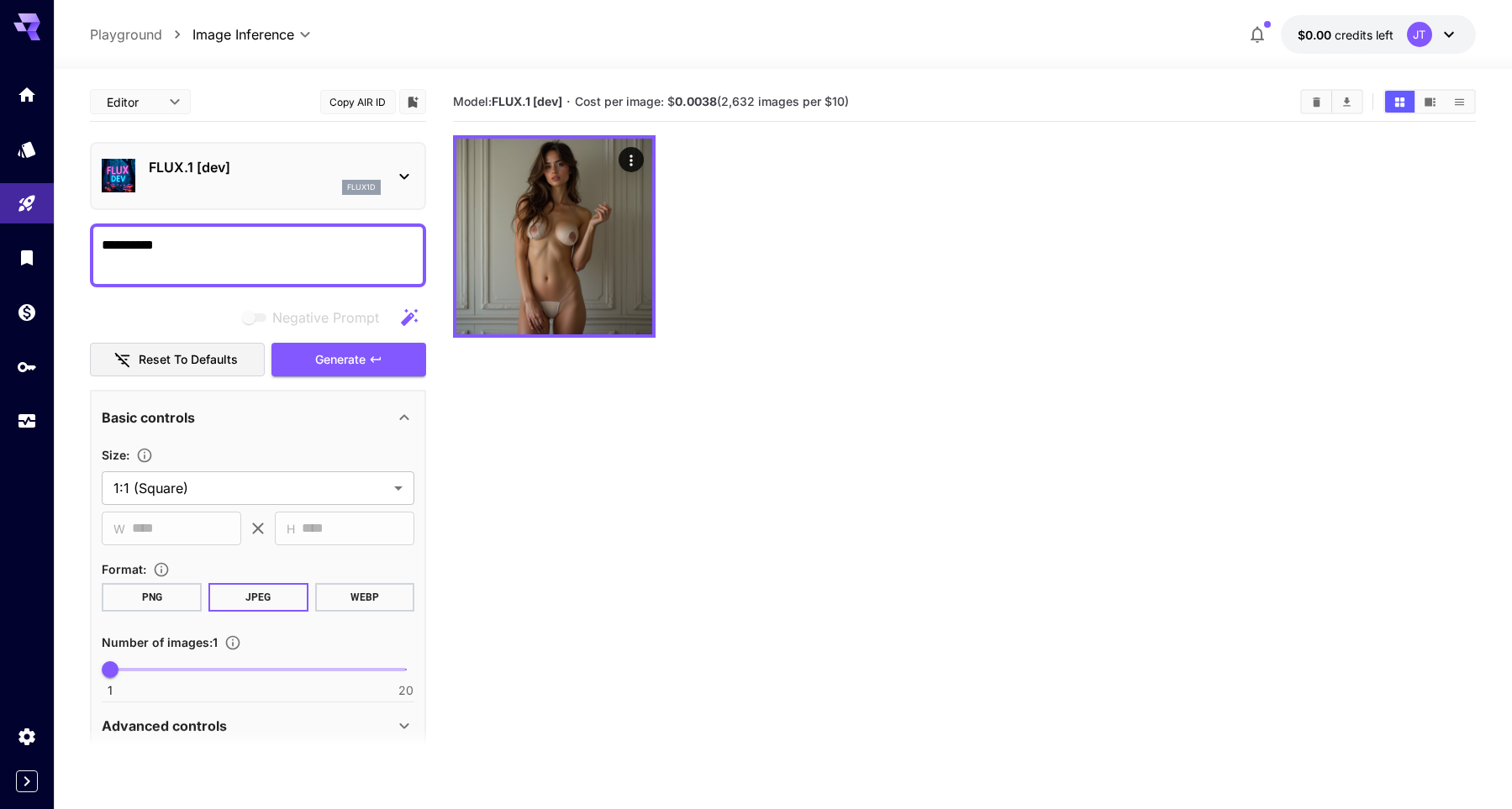
click at [192, 244] on textarea "**********" at bounding box center [258, 256] width 313 height 41
type textarea "**********"
click at [324, 369] on span "Generate" at bounding box center [341, 360] width 51 height 21
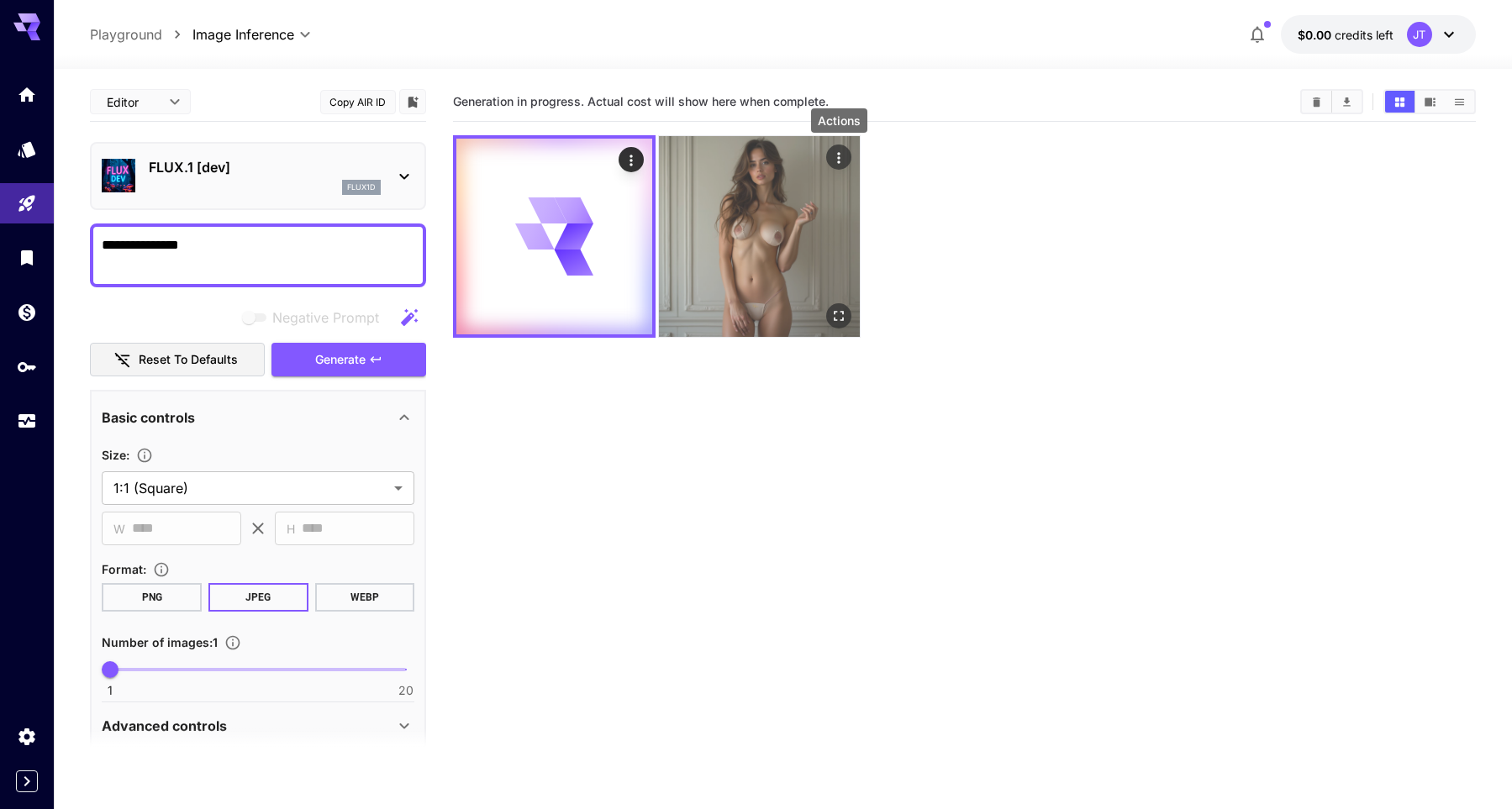
click at [832, 147] on button "Actions" at bounding box center [839, 158] width 25 height 25
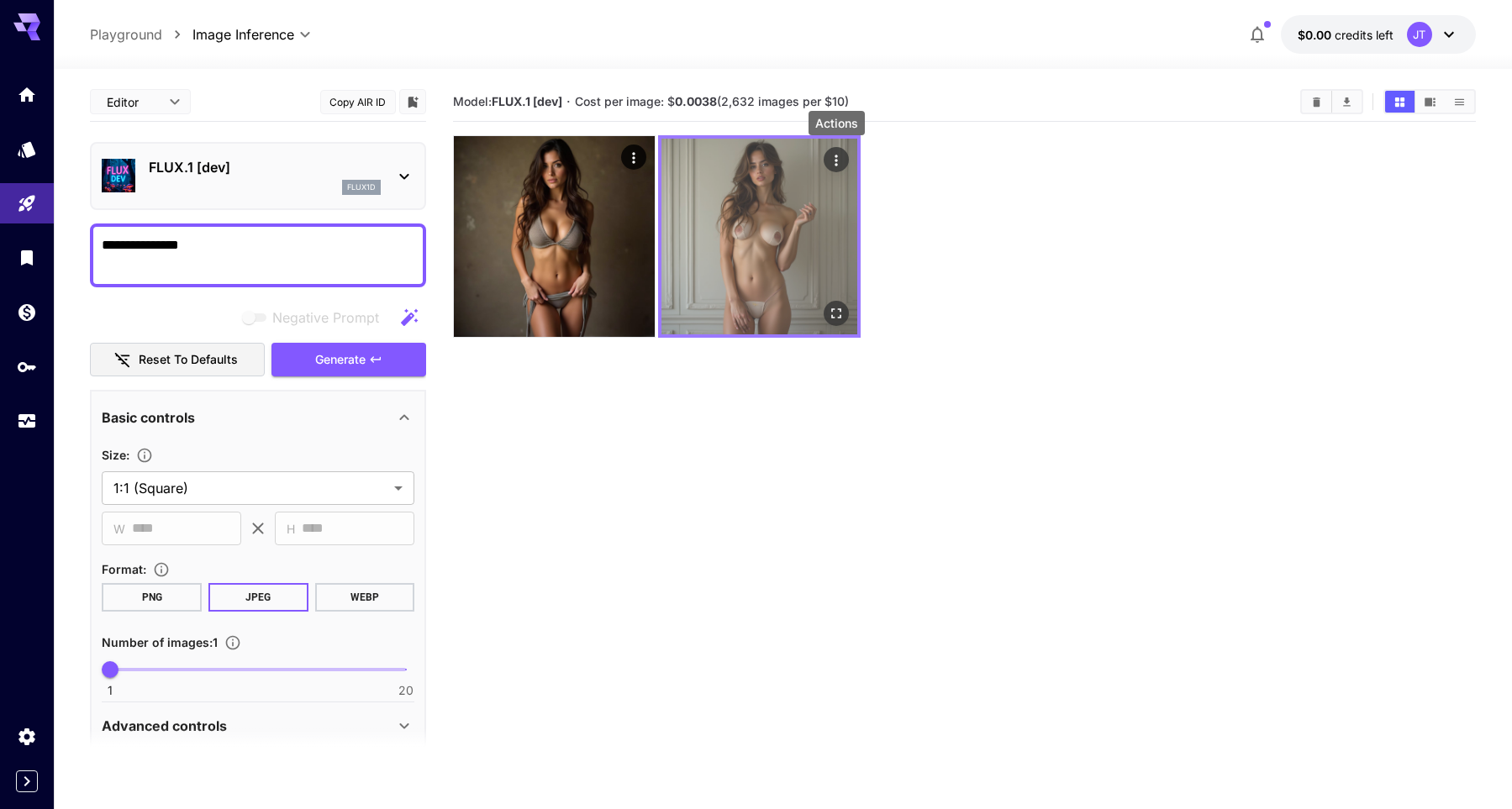
click at [837, 155] on icon "Actions" at bounding box center [836, 159] width 3 height 11
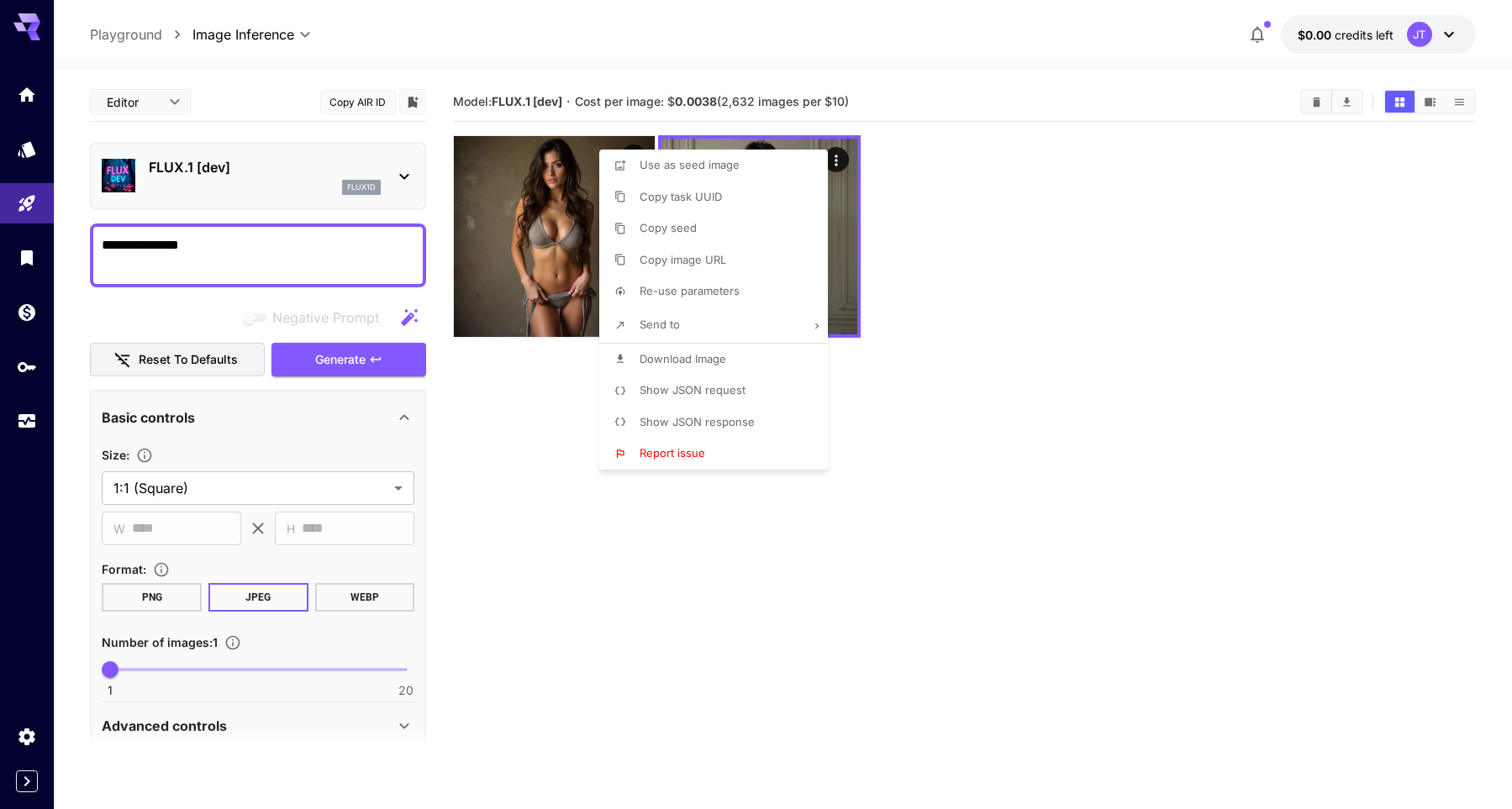
click at [957, 341] on div at bounding box center [756, 404] width 1512 height 809
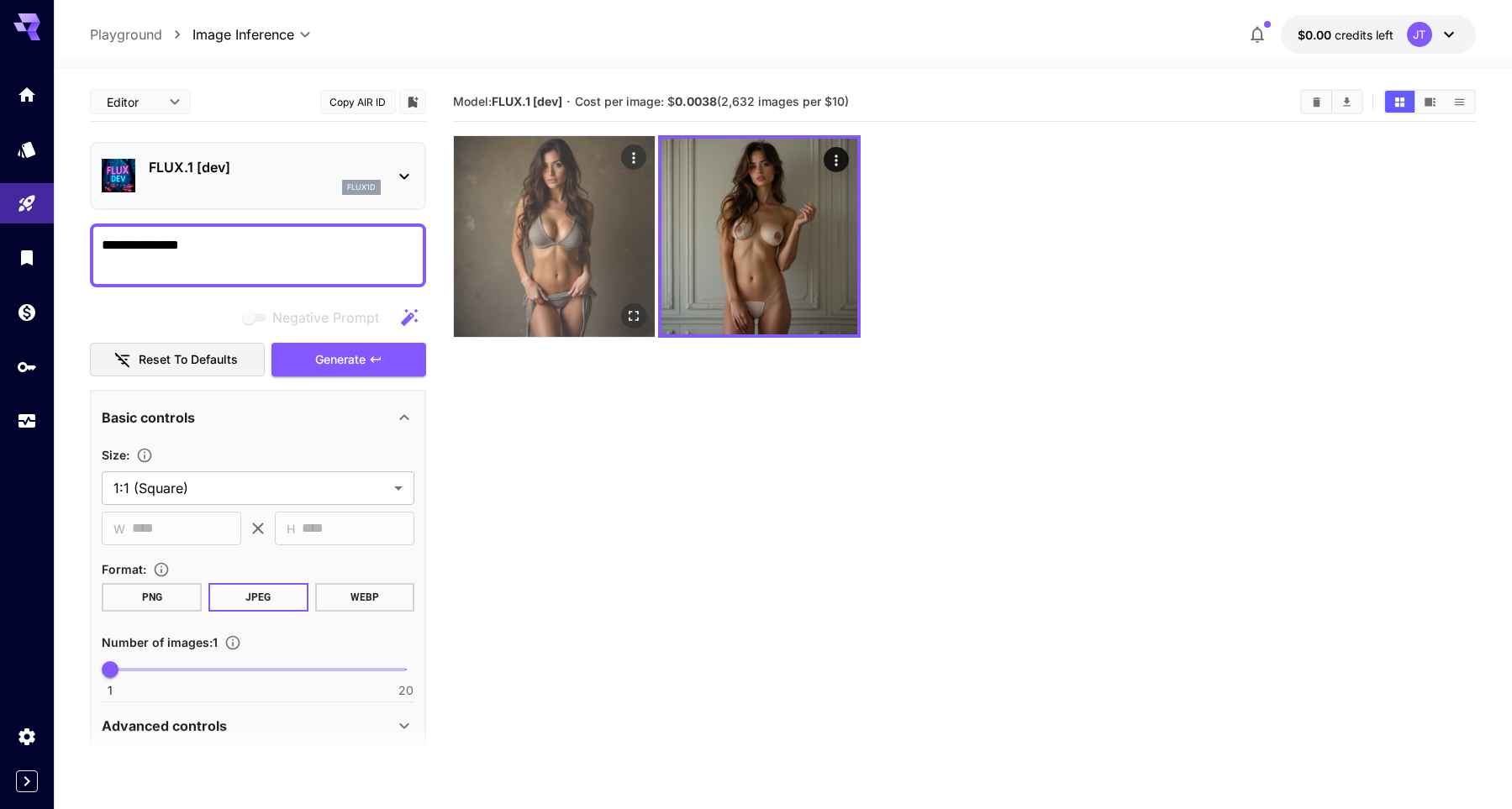
click at [637, 249] on img at bounding box center [554, 236] width 201 height 201
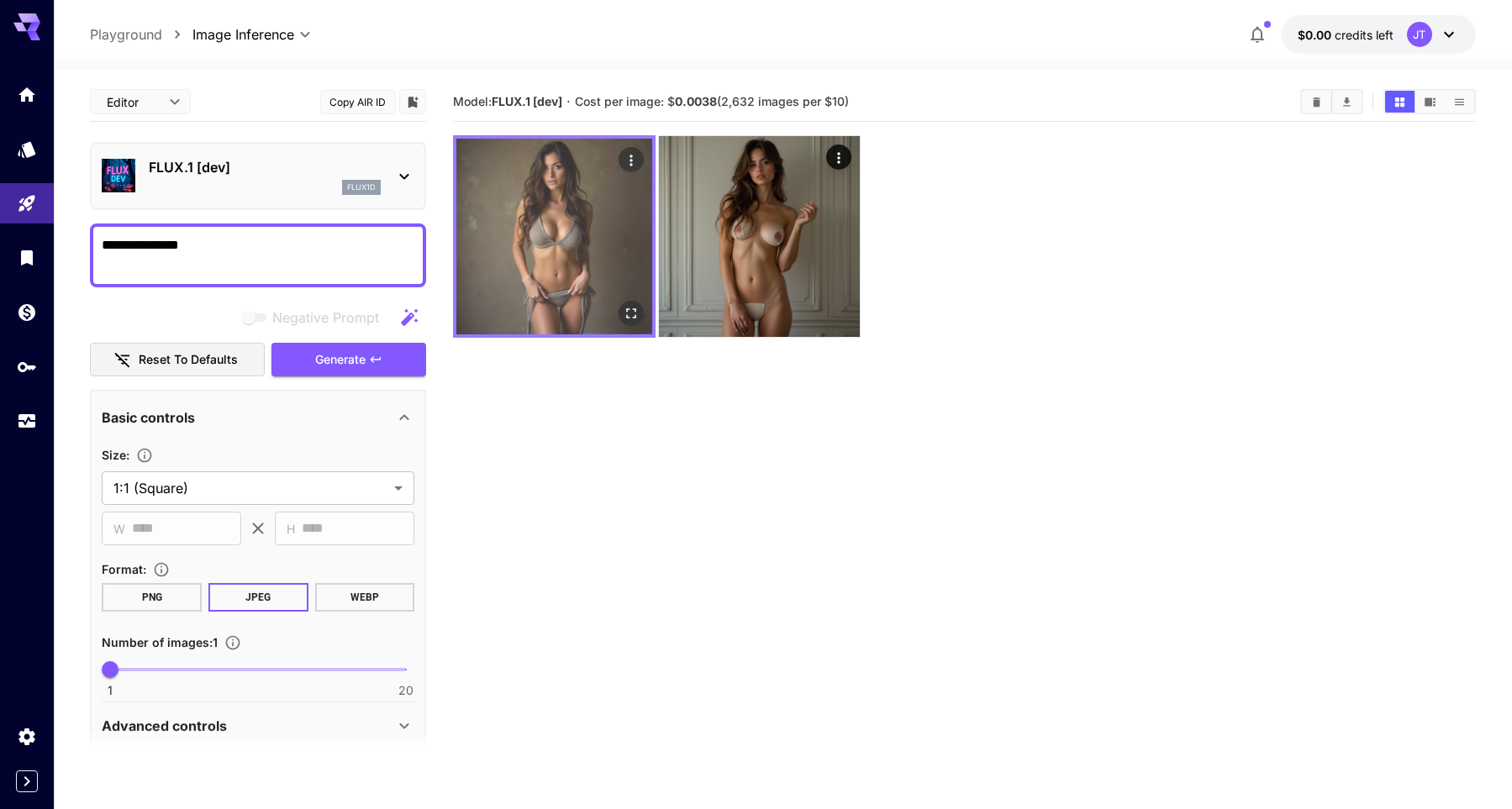
click at [587, 249] on img at bounding box center [554, 236] width 196 height 196
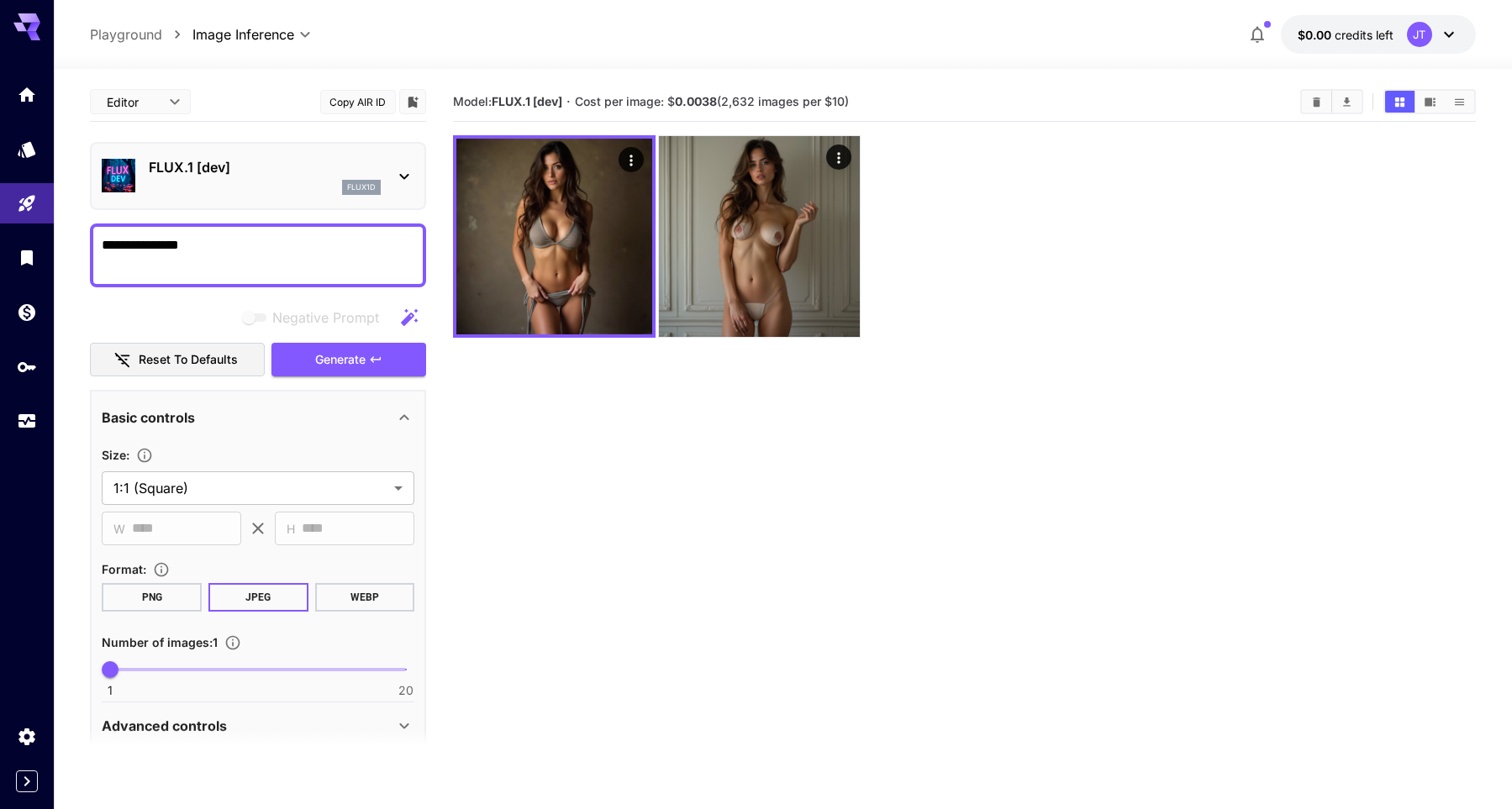
click at [587, 431] on section "Model: FLUX.1 [dev] · Cost per image: $ 0.0038 (2,632 images per $10)" at bounding box center [964, 486] width 1022 height 809
drag, startPoint x: 245, startPoint y: 252, endPoint x: 39, endPoint y: 238, distance: 206.5
click at [102, 238] on textarea "**********" at bounding box center [258, 256] width 313 height 41
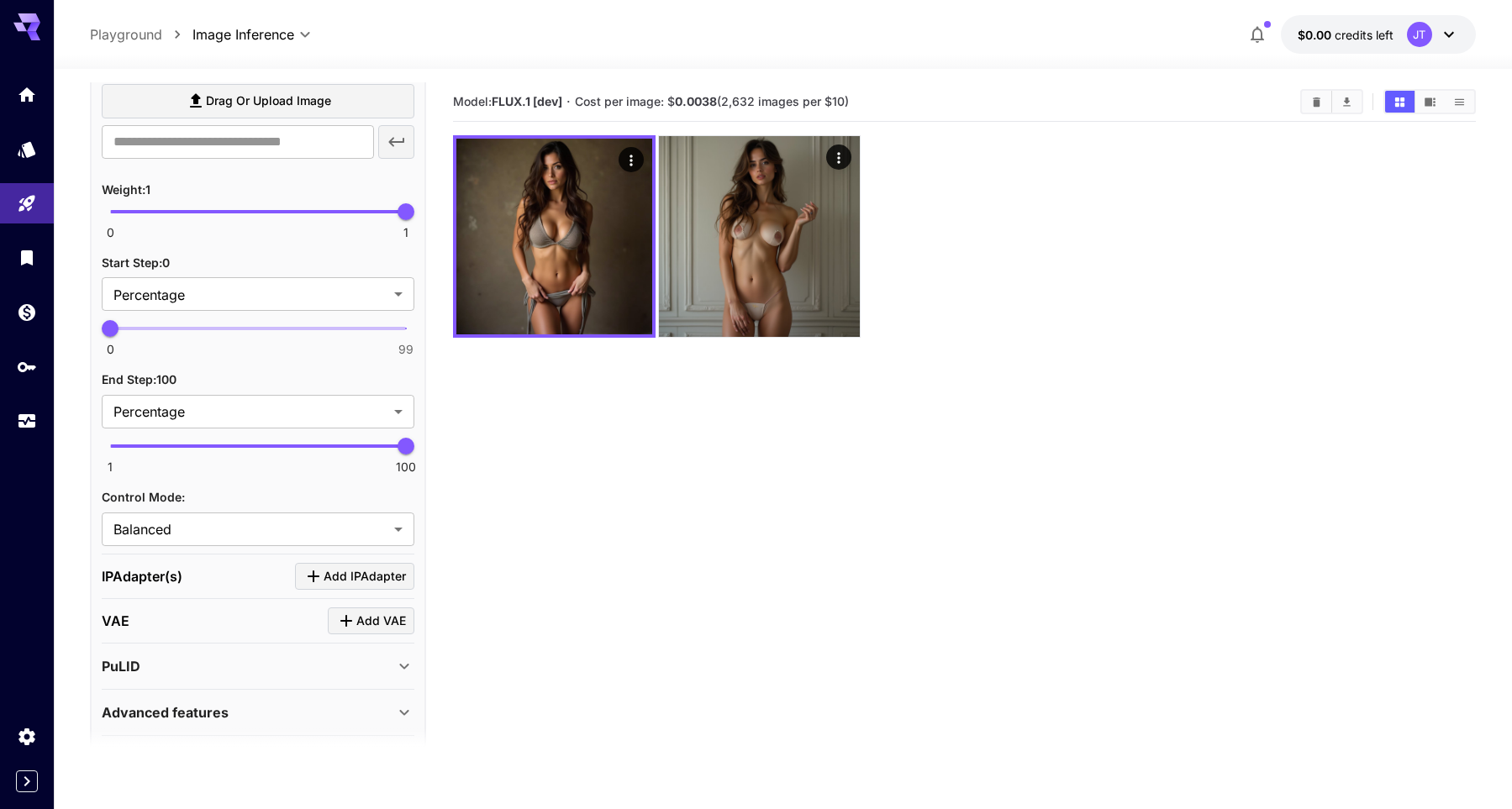
scroll to position [967, 0]
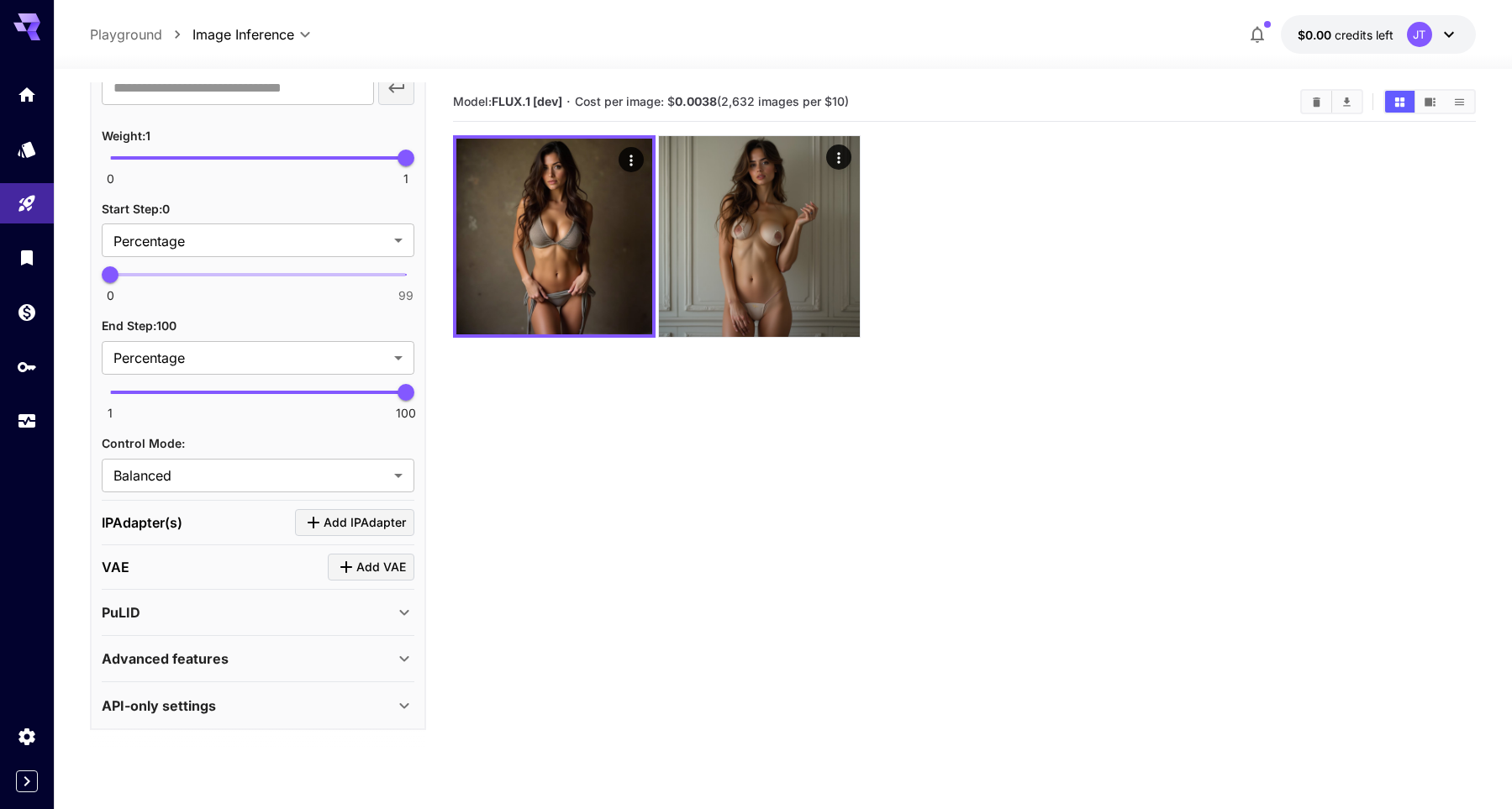
click at [281, 620] on div "PuLID" at bounding box center [247, 612] width 292 height 20
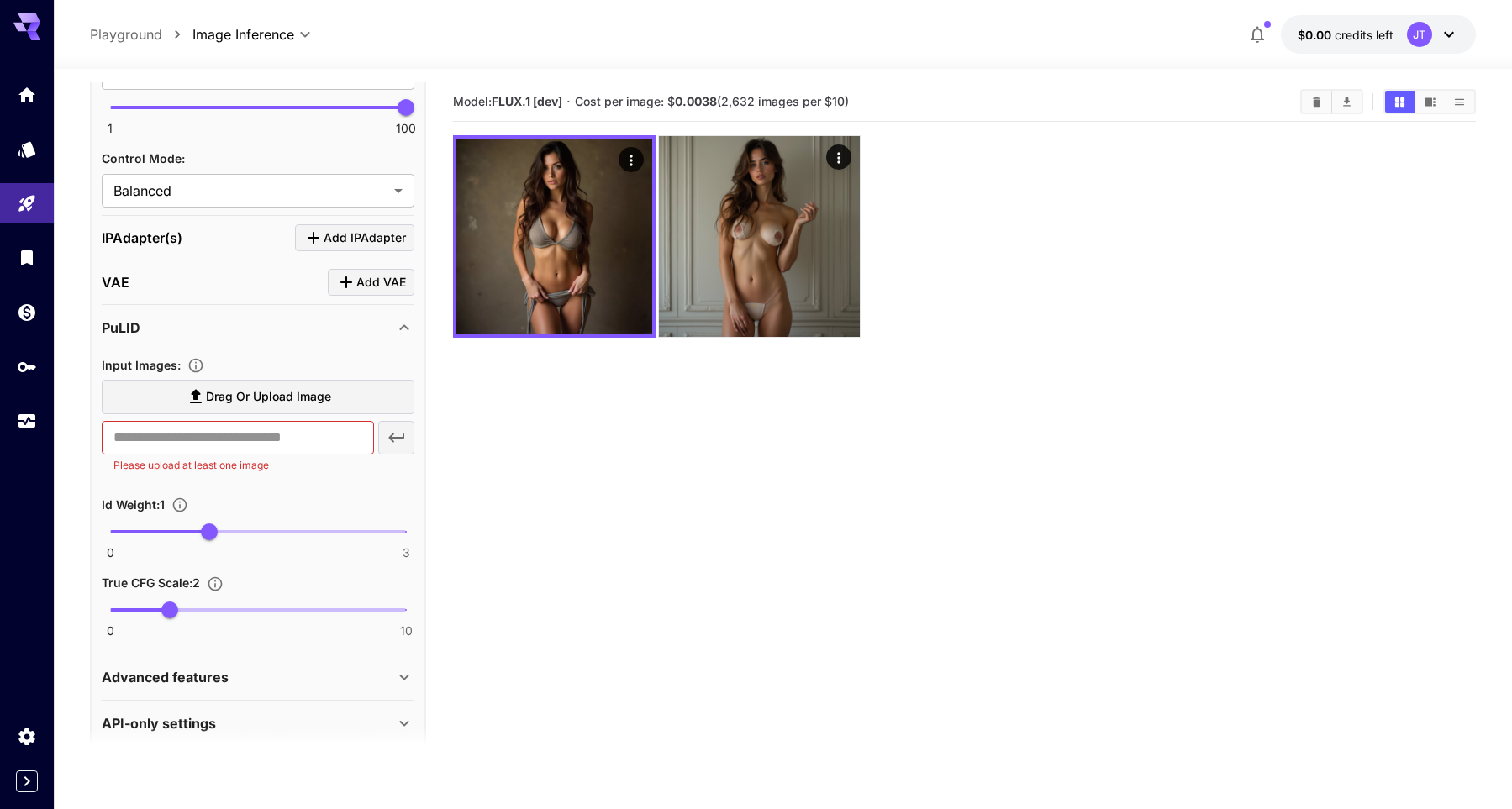
scroll to position [1255, 0]
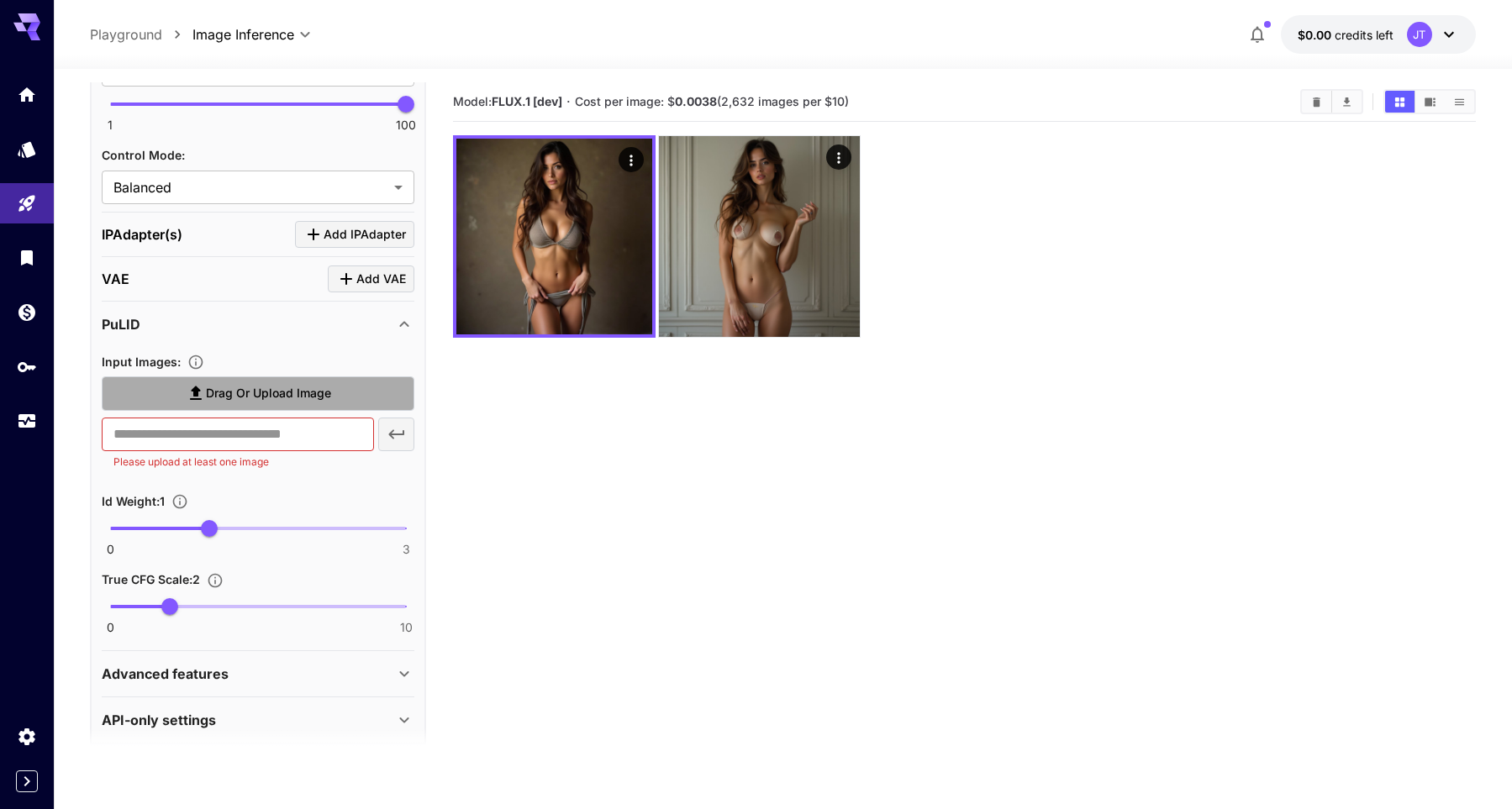
click at [293, 387] on span "Drag or upload image" at bounding box center [269, 393] width 125 height 21
click at [0, 0] on input "Drag or upload image" at bounding box center [0, 0] width 0 height 0
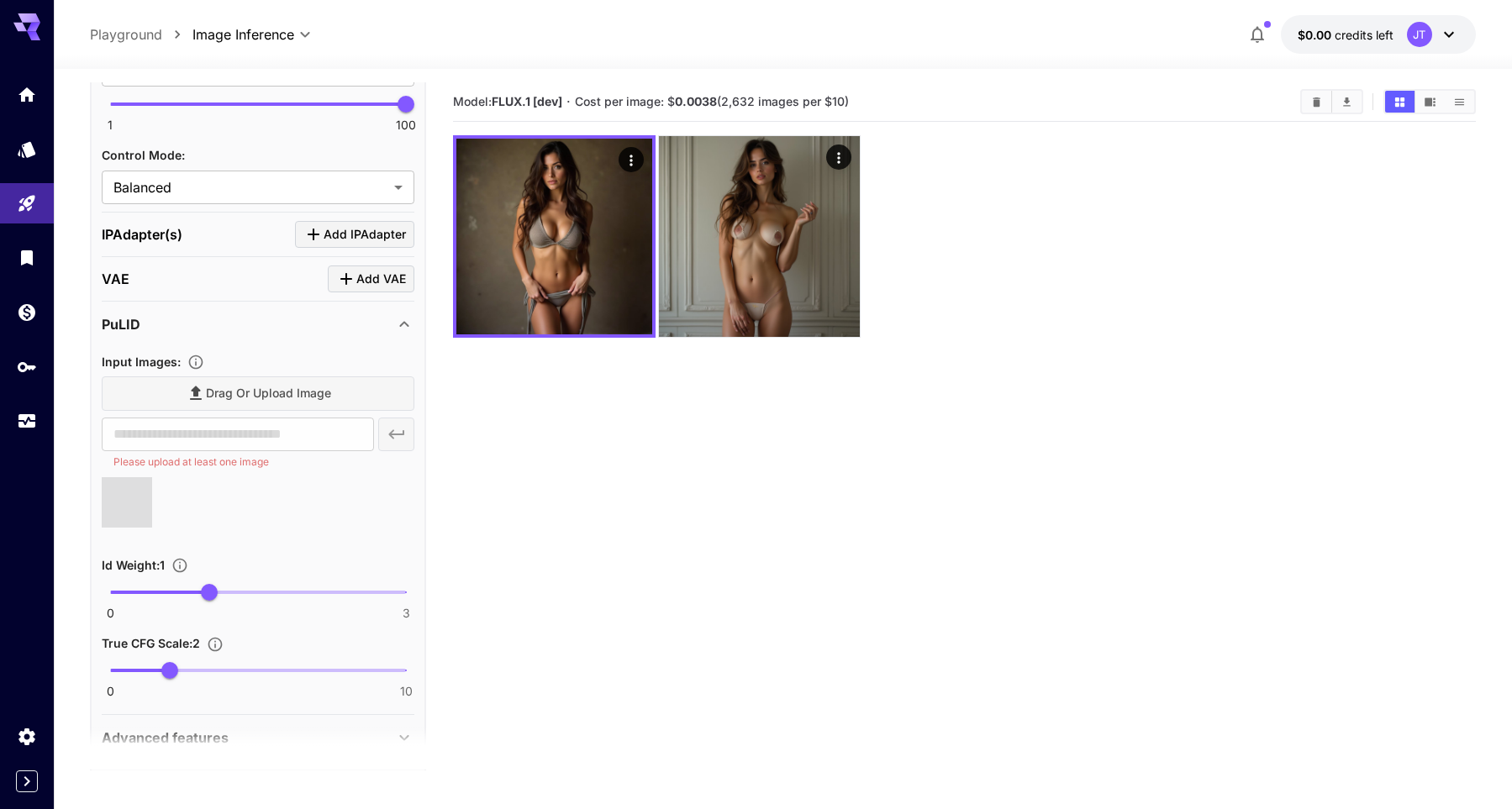
type input "**********"
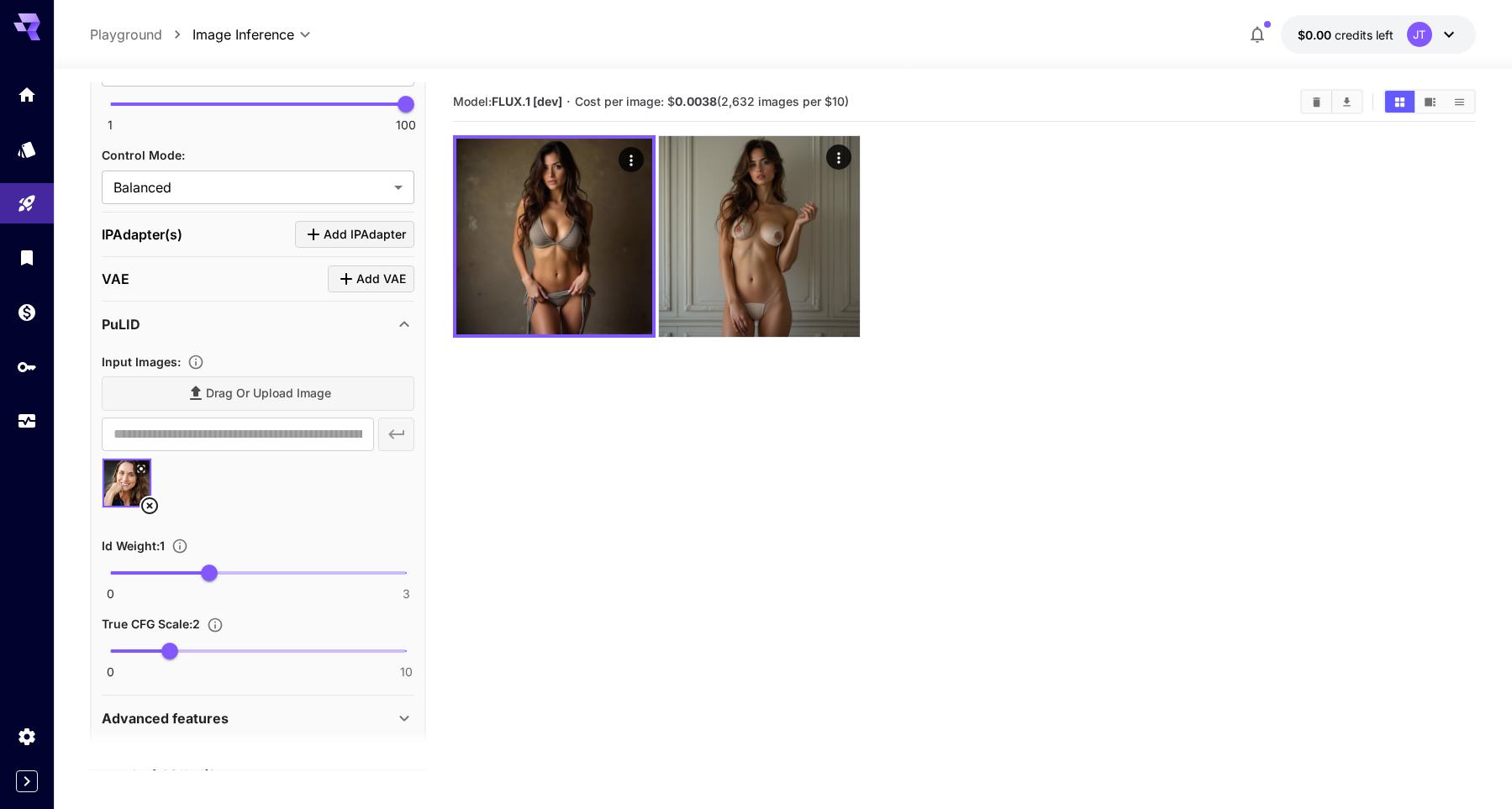
scroll to position [0, 0]
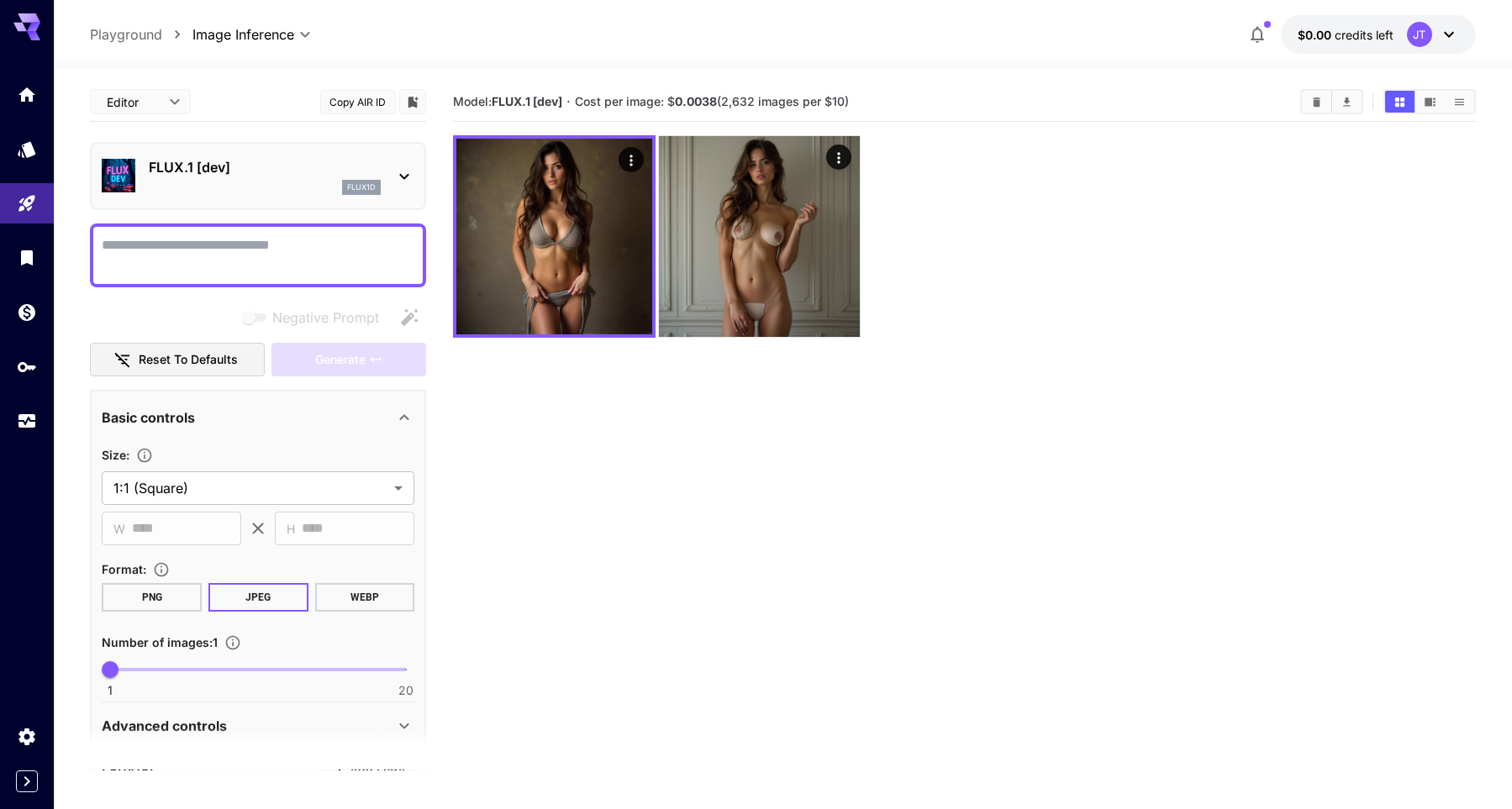
click at [221, 235] on textarea "Negative Prompt" at bounding box center [258, 256] width 313 height 41
type textarea "**********"
click at [378, 361] on icon "button" at bounding box center [375, 360] width 14 height 14
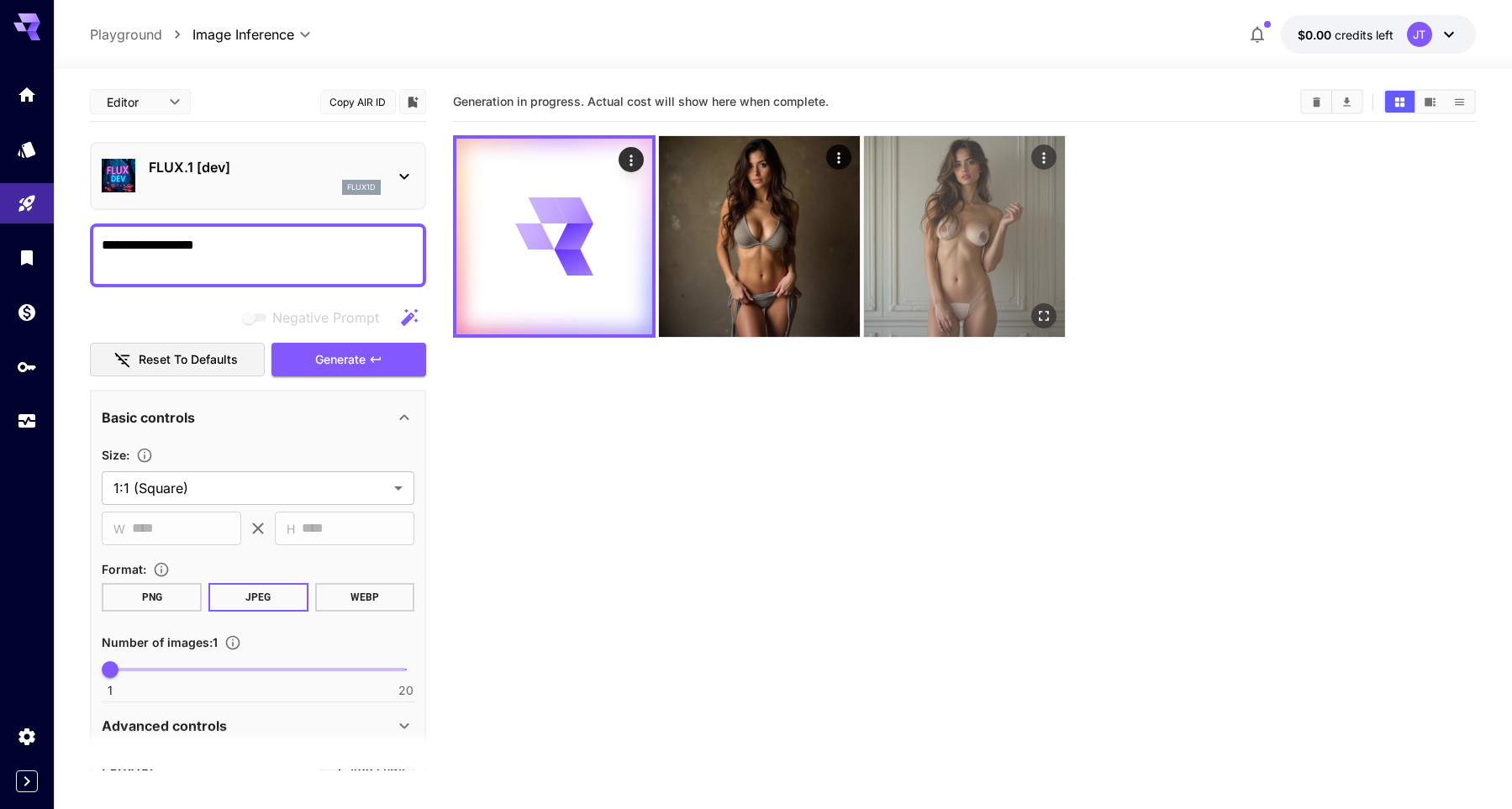
click at [1041, 199] on img at bounding box center [964, 236] width 201 height 201
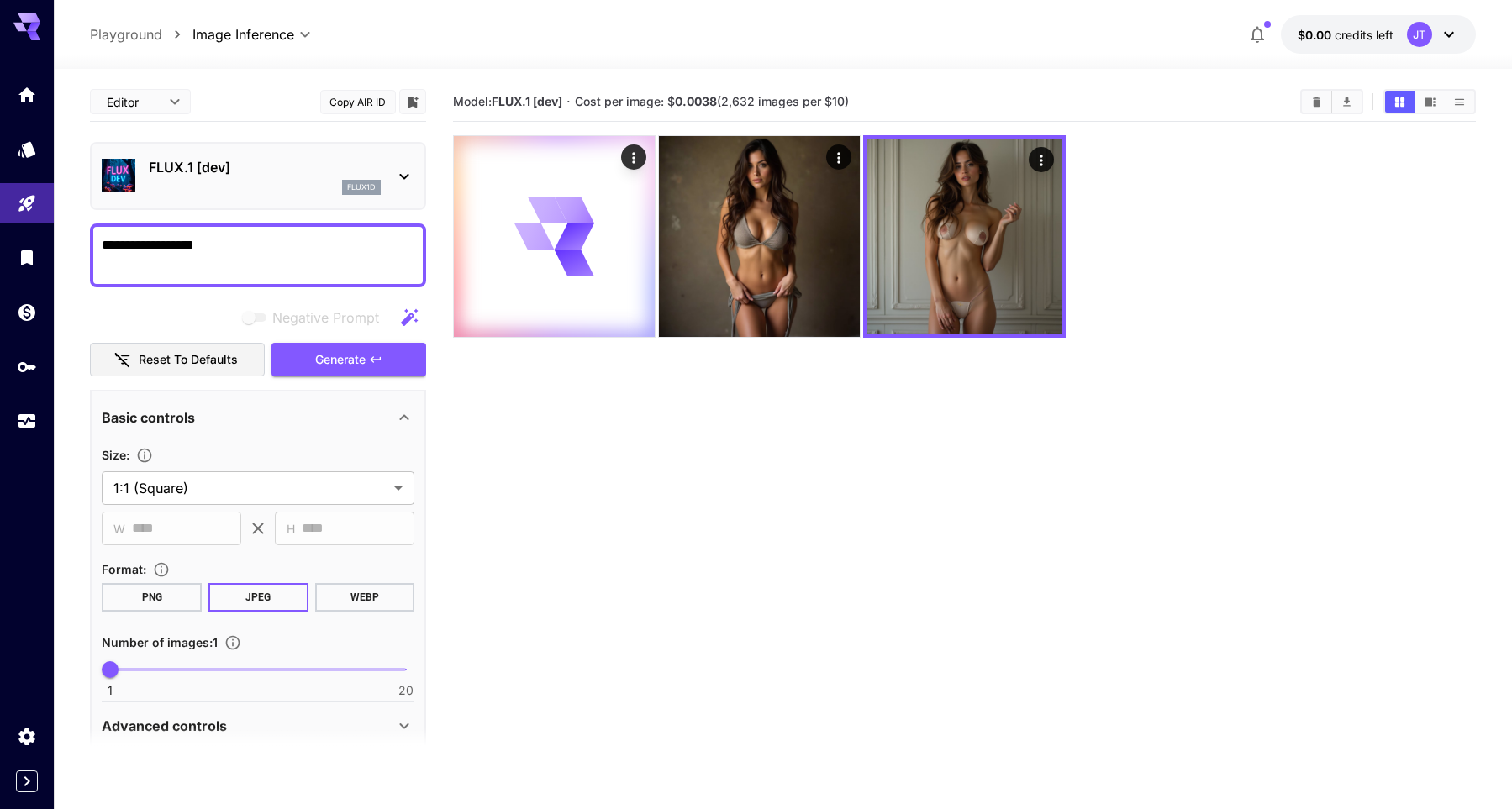
click at [1320, 101] on icon "Clear Images" at bounding box center [1316, 102] width 13 height 13
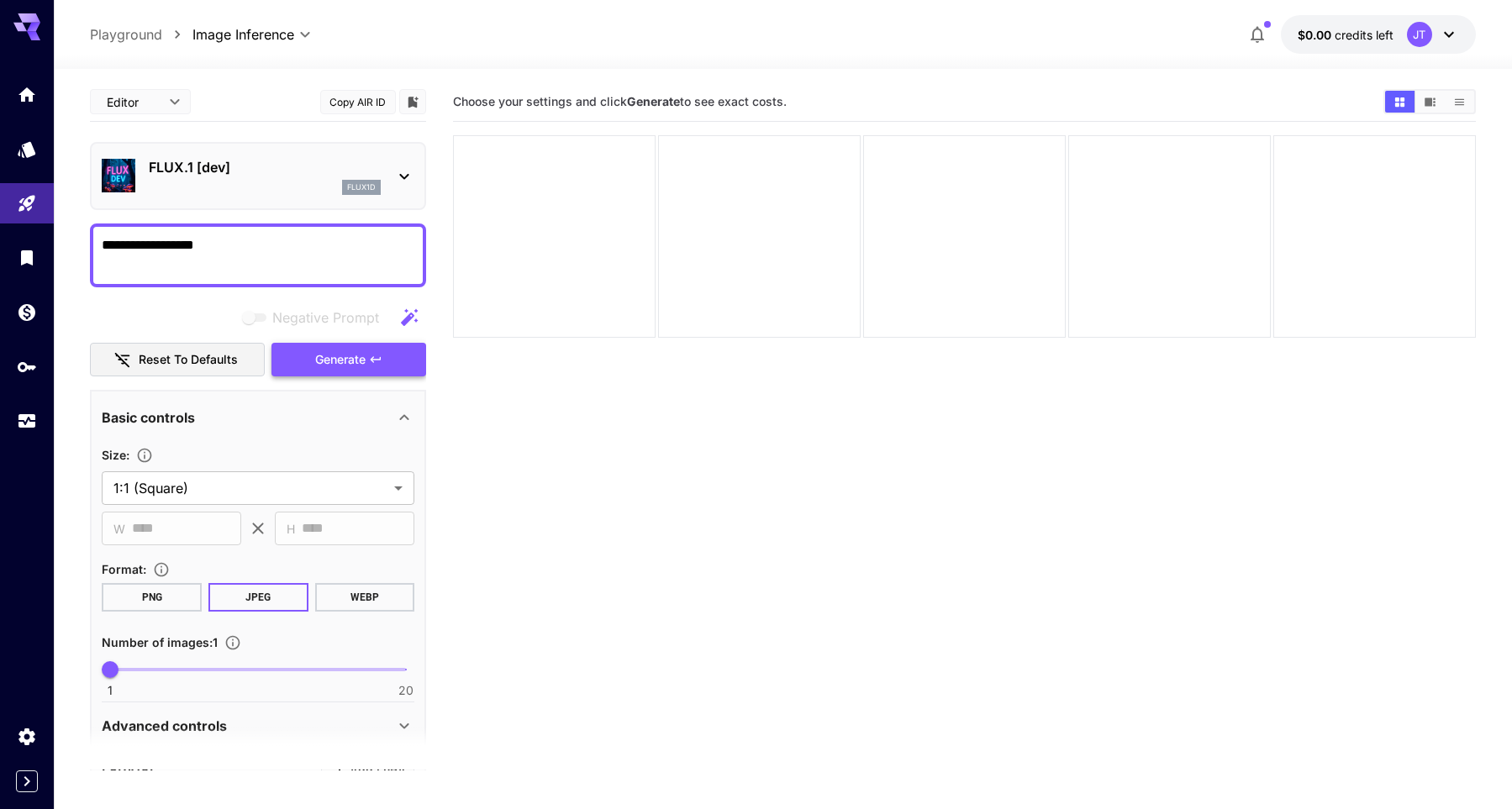
click at [344, 367] on span "Generate" at bounding box center [341, 360] width 51 height 21
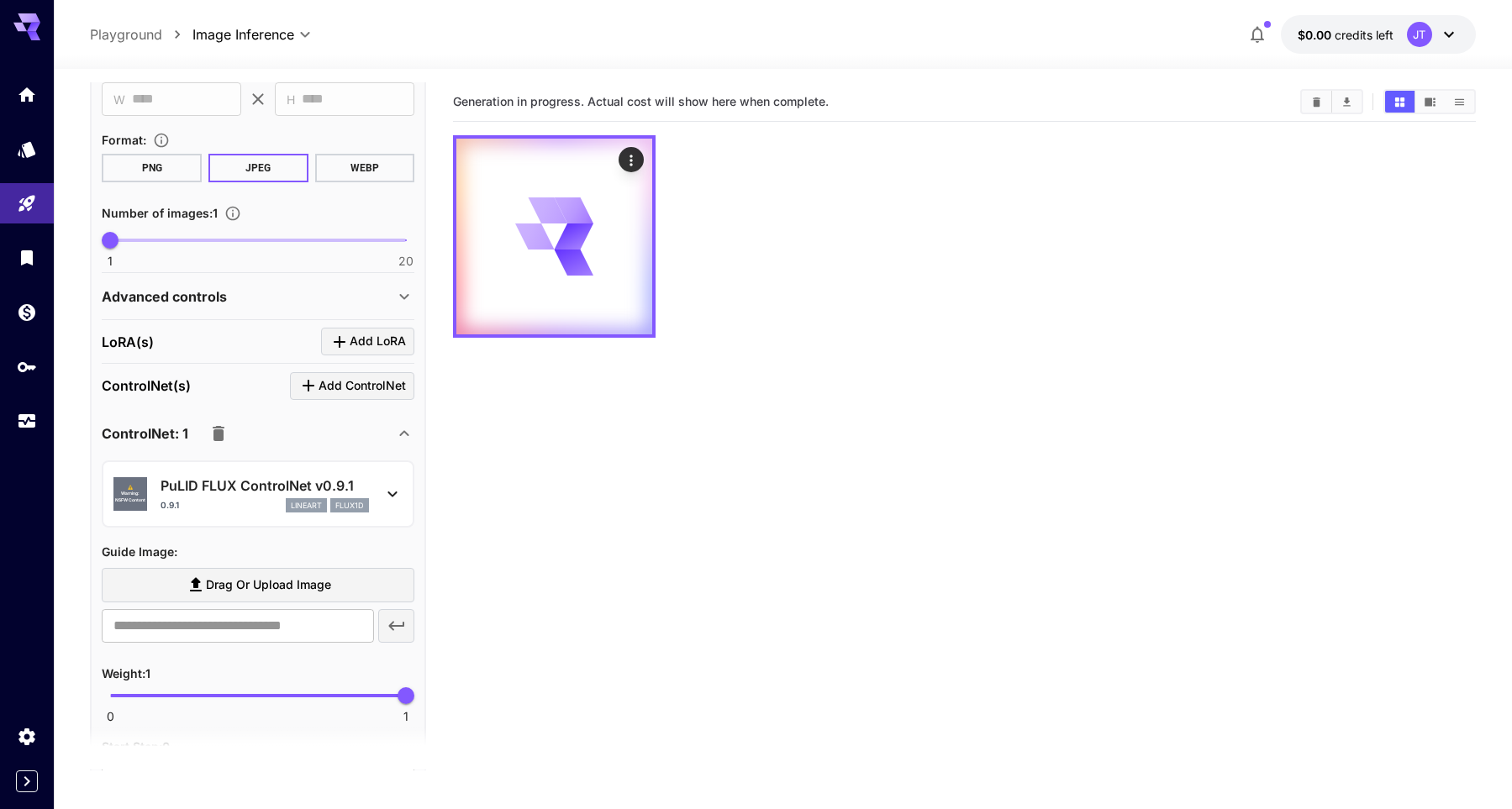
scroll to position [431, 0]
click at [347, 345] on icon "Click to add LoRA" at bounding box center [340, 341] width 20 height 20
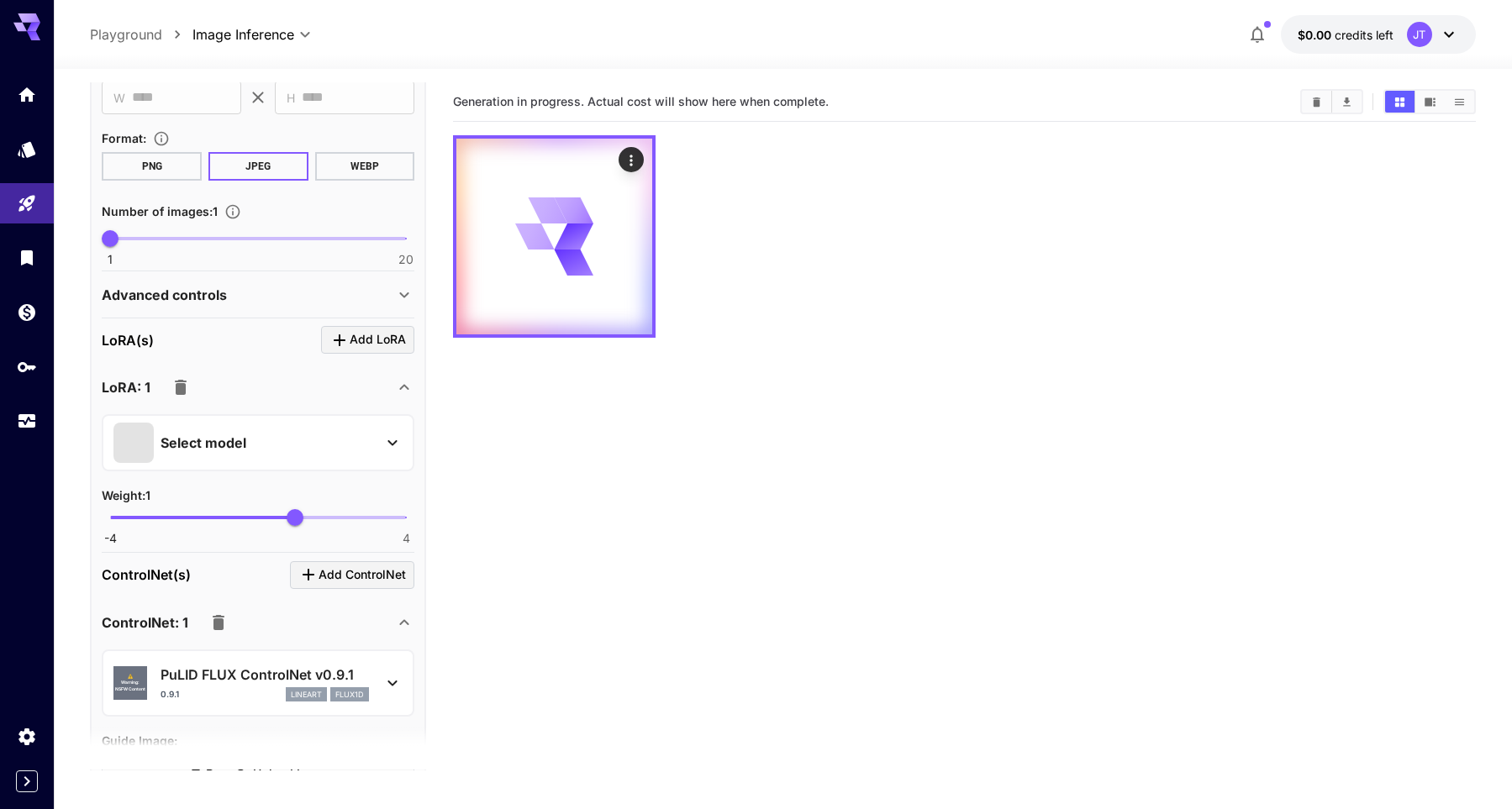
click at [291, 446] on div "Select model" at bounding box center [244, 443] width 262 height 41
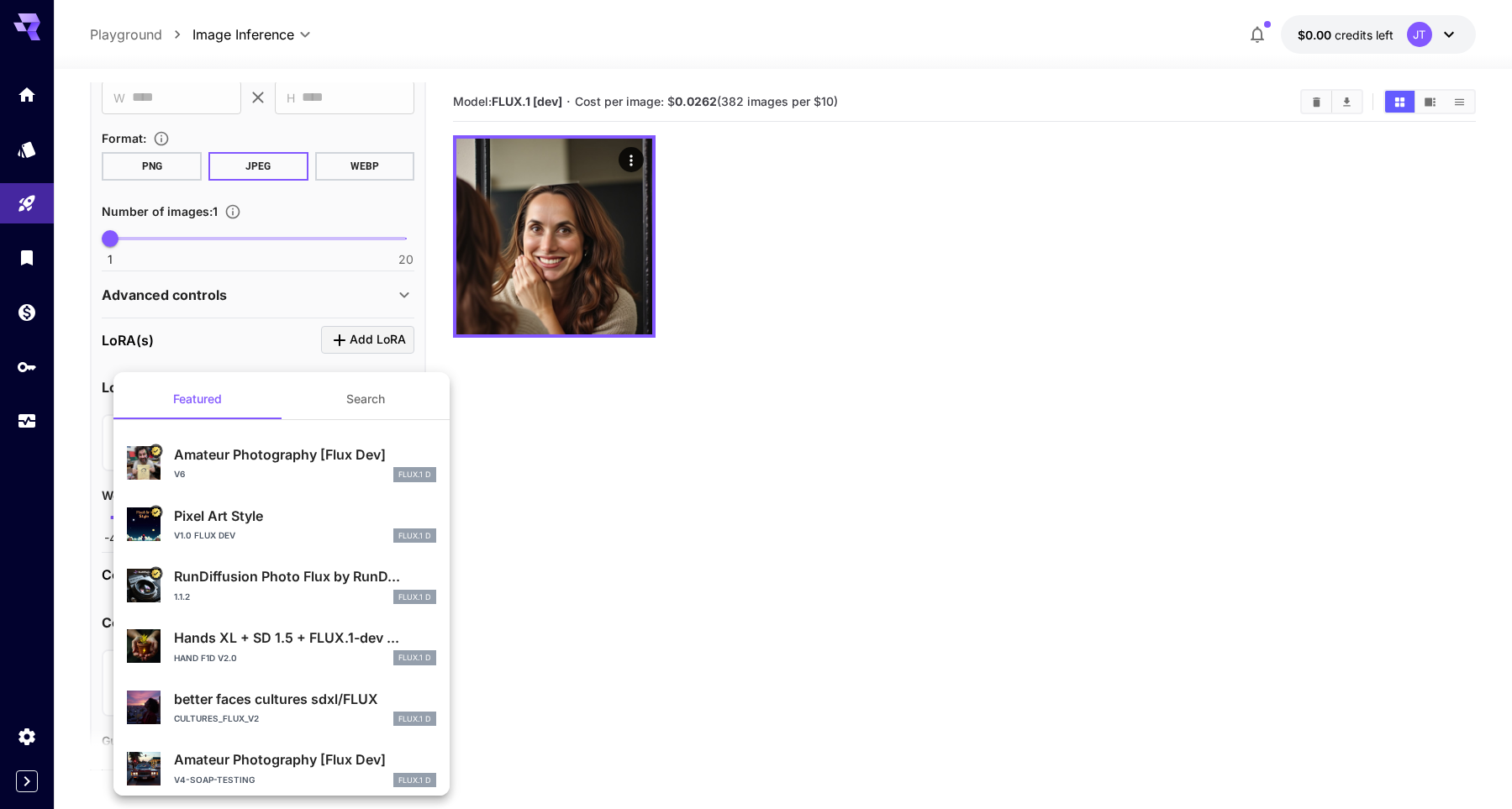
click at [243, 275] on div at bounding box center [756, 404] width 1512 height 809
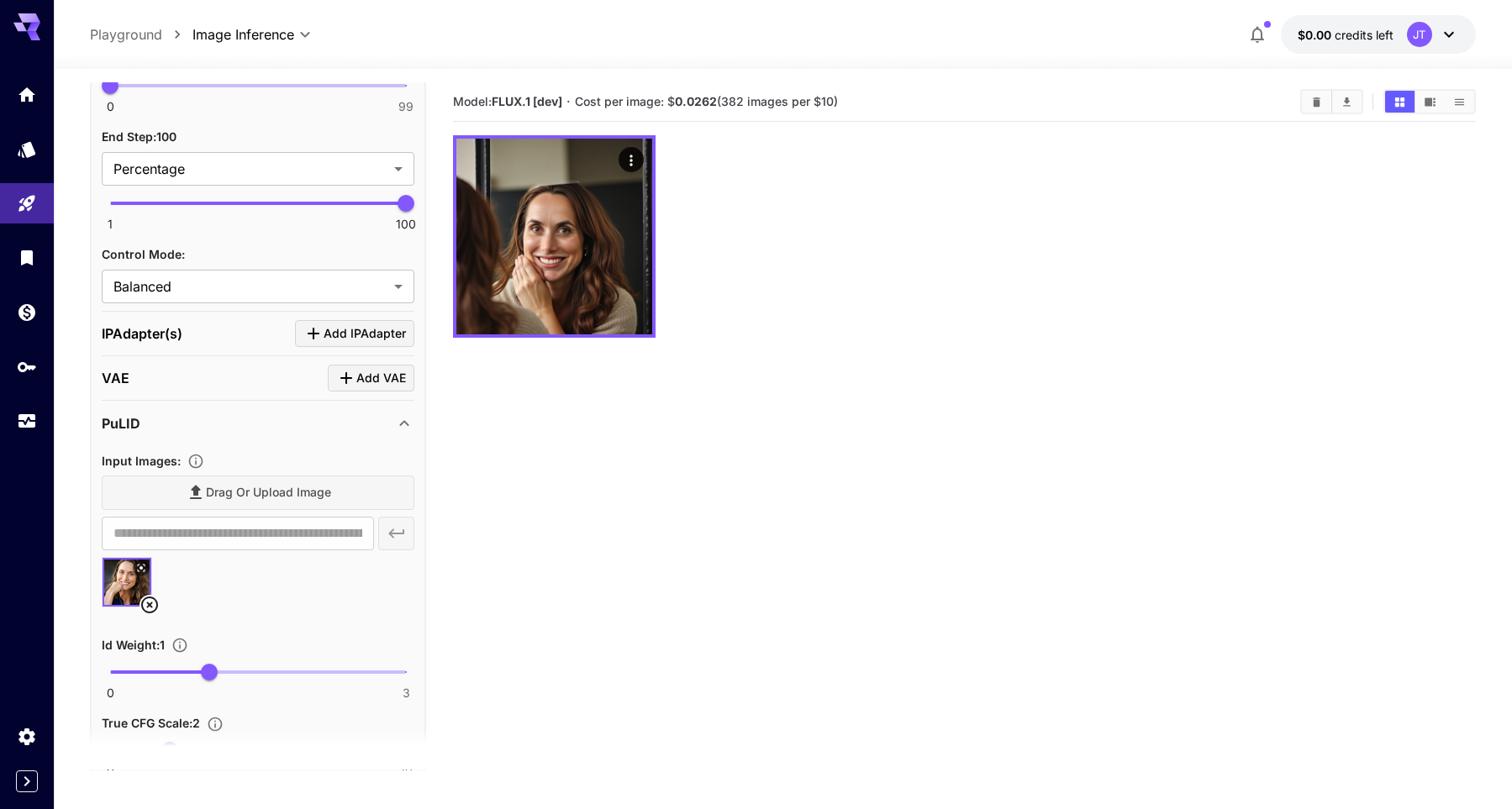
scroll to position [1504, 0]
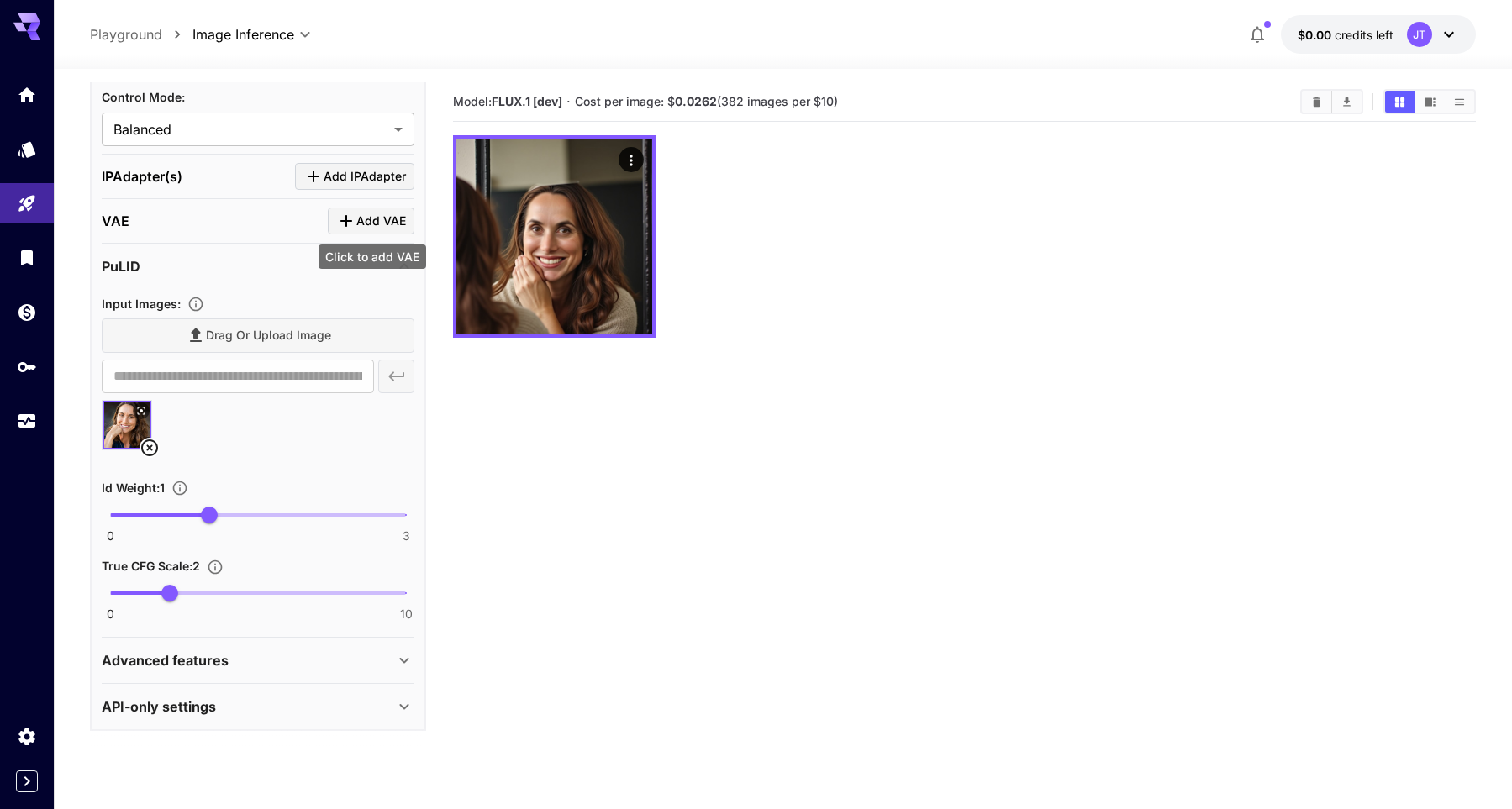
click at [386, 214] on span "Add VAE" at bounding box center [381, 221] width 50 height 21
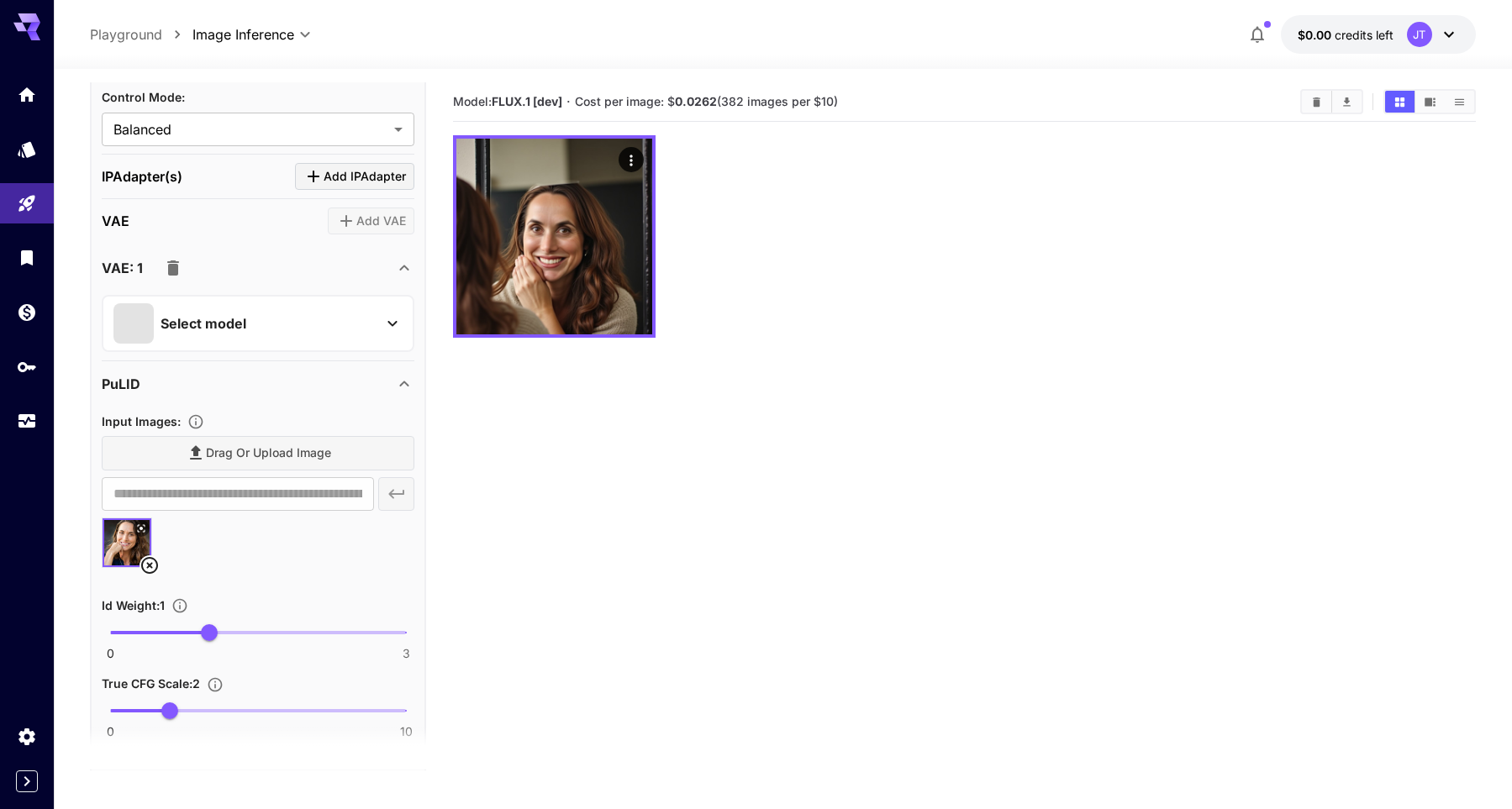
click at [265, 317] on div "Select model" at bounding box center [244, 324] width 262 height 41
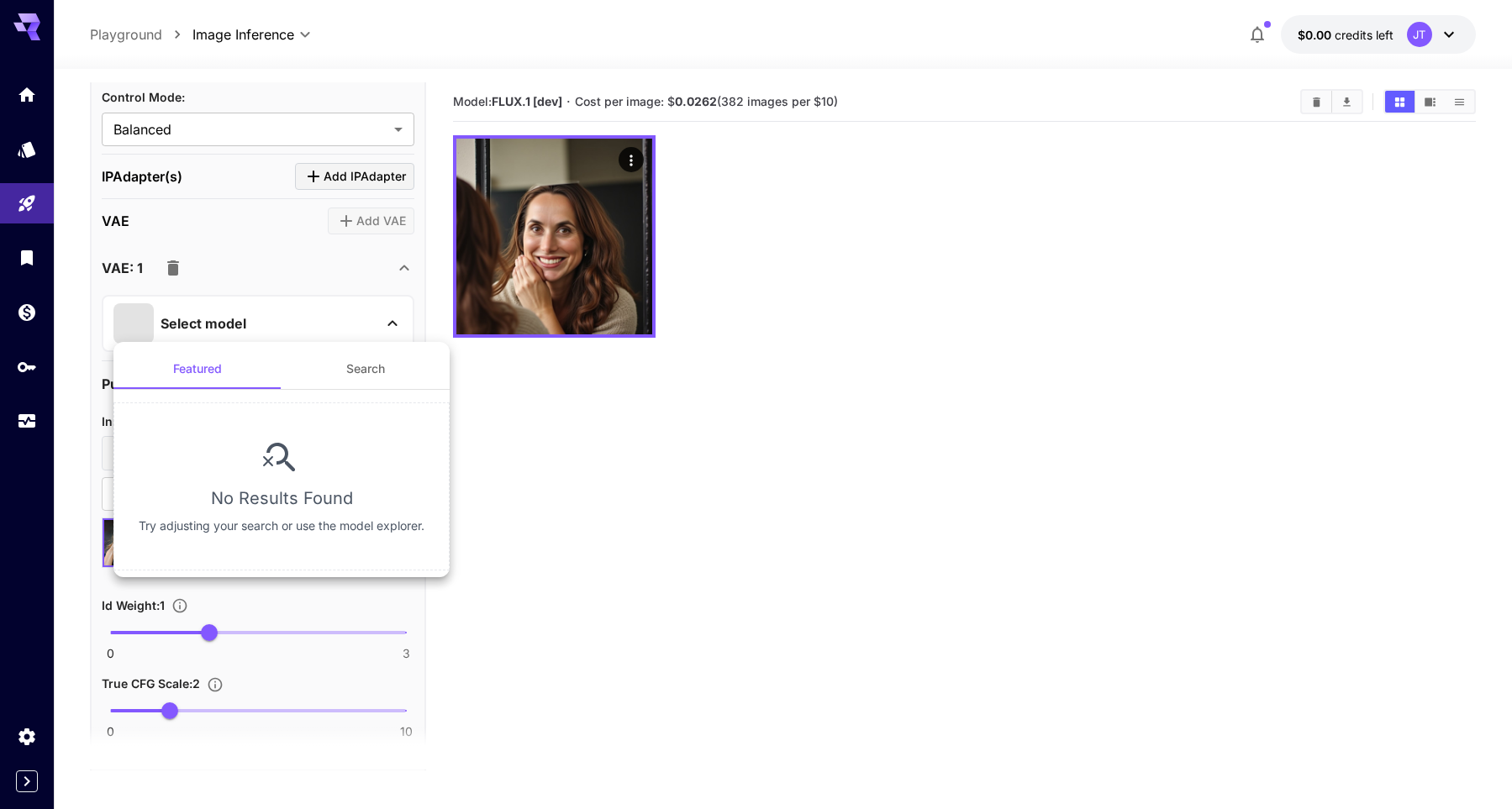
click at [280, 269] on div at bounding box center [756, 404] width 1512 height 809
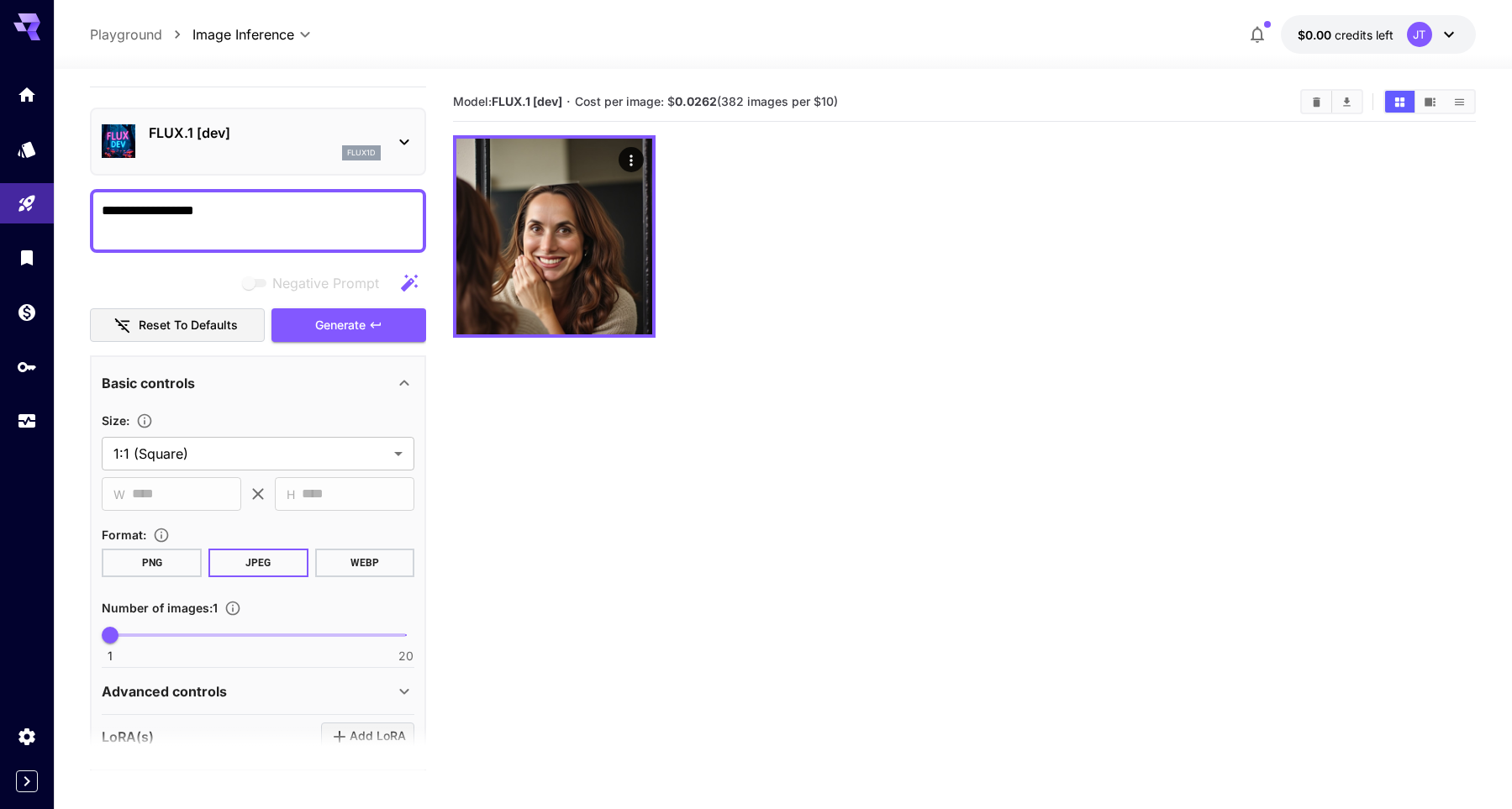
scroll to position [0, 0]
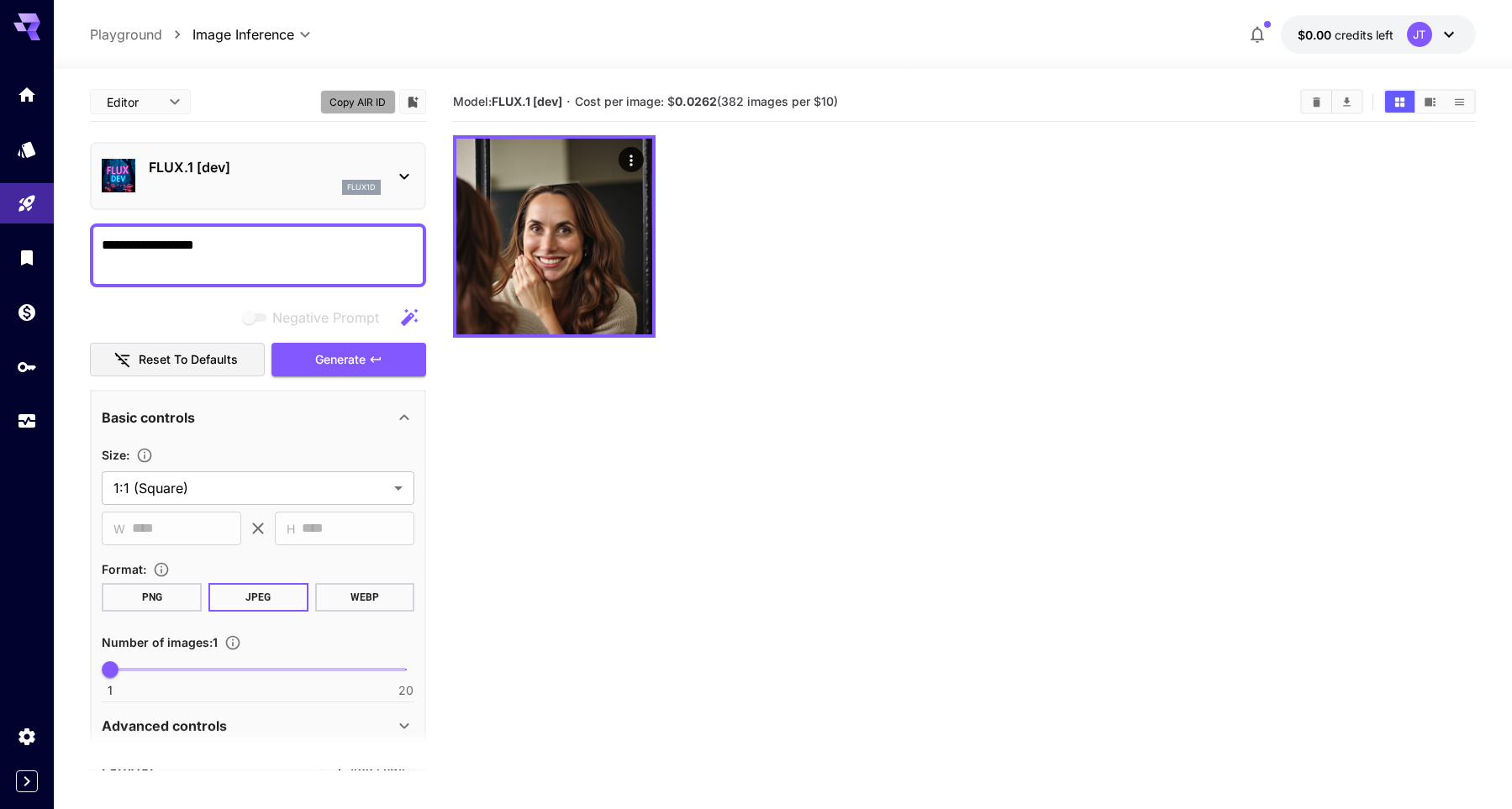
click at [328, 97] on button "Copy AIR ID" at bounding box center [358, 102] width 75 height 25
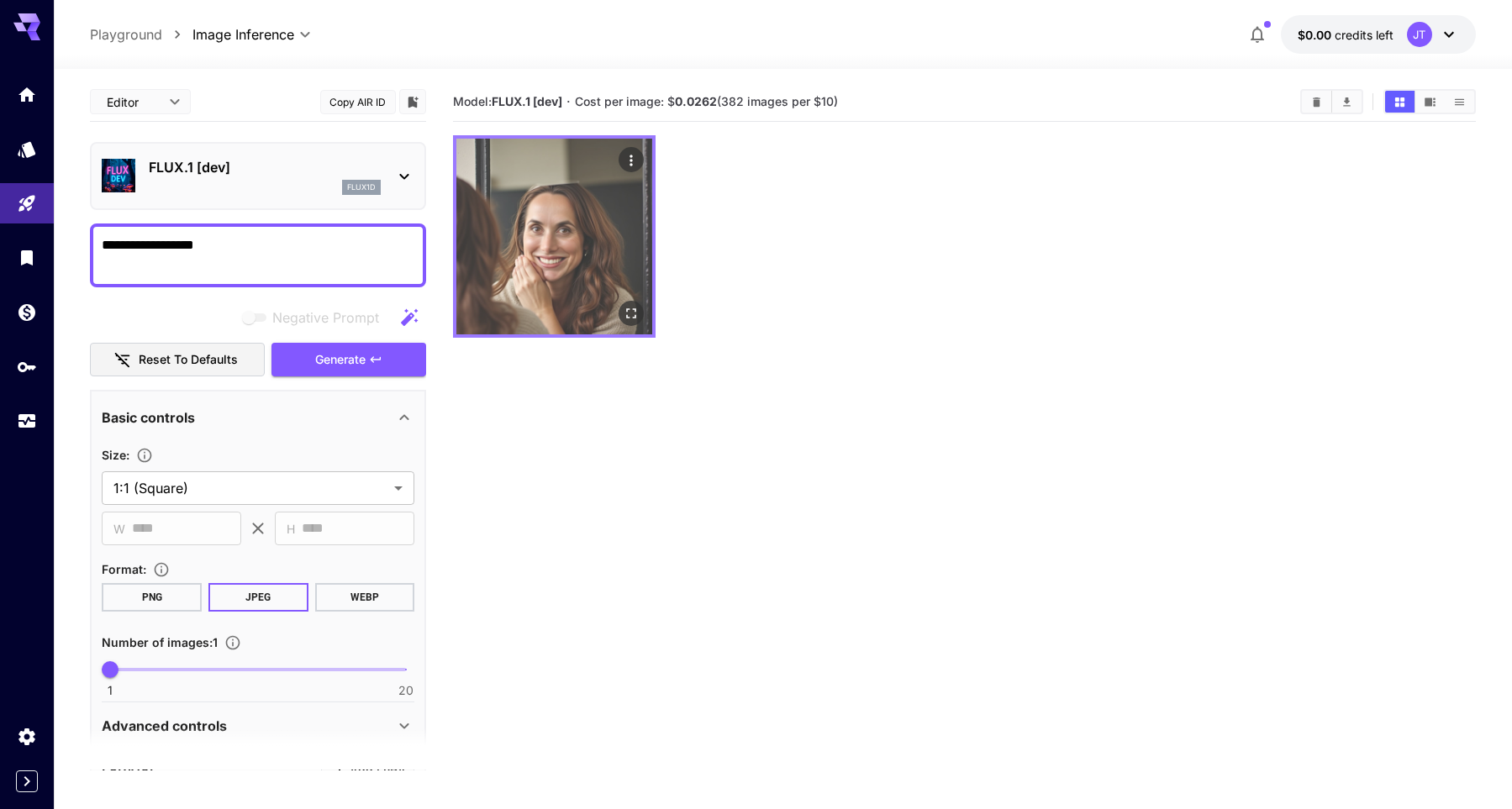
click at [537, 283] on img at bounding box center [554, 236] width 196 height 196
click at [642, 314] on button "Open in fullscreen" at bounding box center [631, 313] width 25 height 25
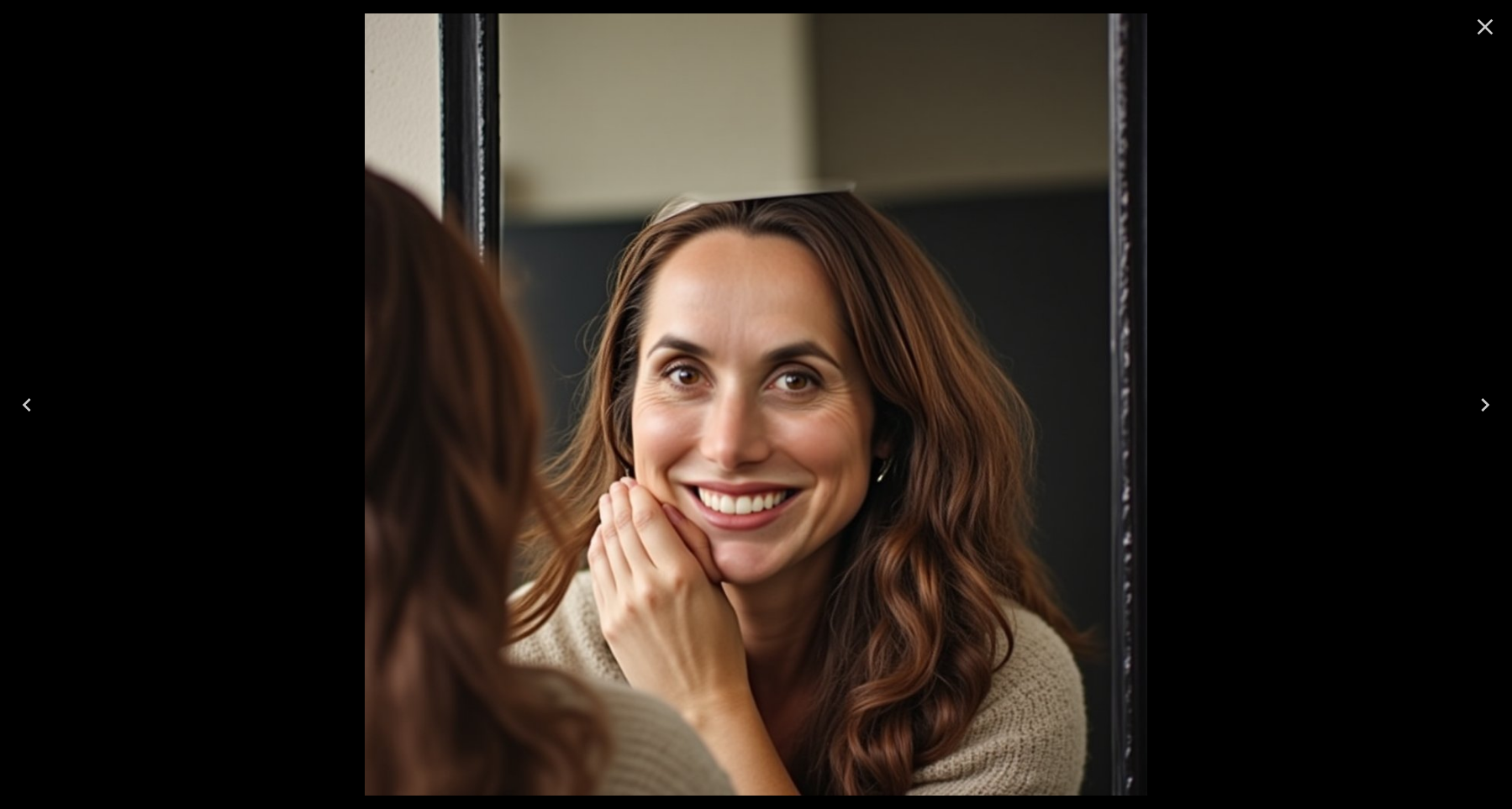
click at [1480, 28] on icon "Close" at bounding box center [1486, 27] width 27 height 27
